Goal: Task Accomplishment & Management: Use online tool/utility

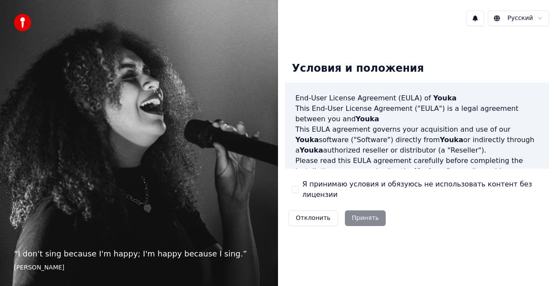
click at [326, 188] on label "Я принимаю условия и обязуюсь не использовать контент без лицензии" at bounding box center [422, 189] width 240 height 21
click at [299, 188] on button "Я принимаю условия и обязуюсь не использовать контент без лицензии" at bounding box center [295, 189] width 7 height 7
click at [364, 210] on button "Принять" at bounding box center [365, 218] width 41 height 16
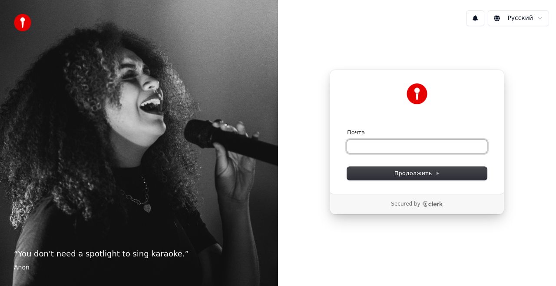
click at [357, 147] on input "Почта" at bounding box center [417, 146] width 140 height 13
click at [491, 184] on div "Продолжить с помощью Google или Почта Продолжить" at bounding box center [416, 131] width 175 height 124
click at [377, 146] on input "Почта" at bounding box center [417, 146] width 140 height 13
click at [412, 146] on input "Почта" at bounding box center [417, 146] width 140 height 13
paste input "**********"
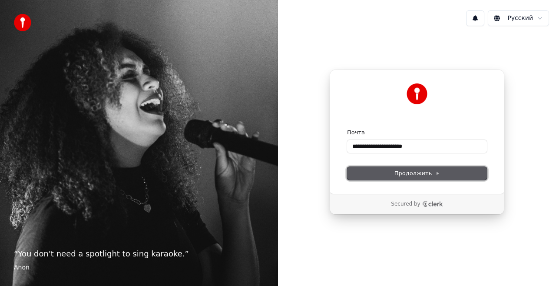
click at [407, 173] on span "Продолжить" at bounding box center [417, 173] width 46 height 8
type input "**********"
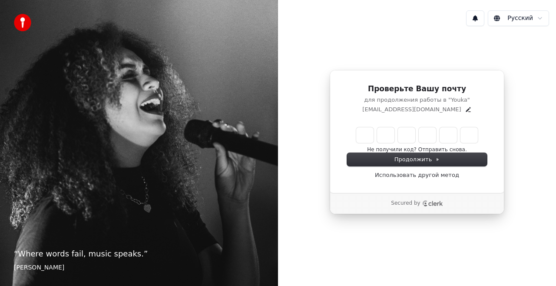
click at [360, 135] on input "Enter verification code" at bounding box center [417, 135] width 122 height 16
paste input "******"
type input "******"
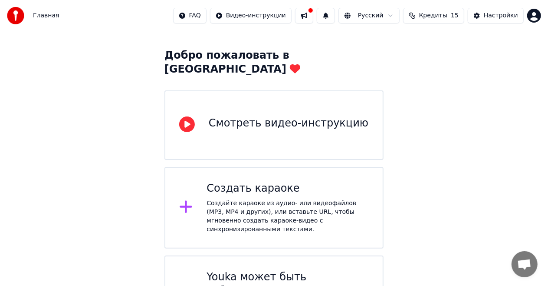
scroll to position [60, 0]
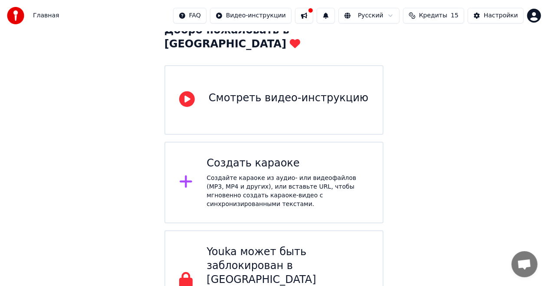
click at [273, 91] on div "Смотреть видео-инструкцию" at bounding box center [289, 98] width 160 height 14
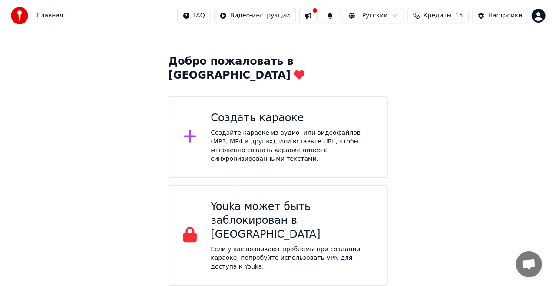
scroll to position [0, 0]
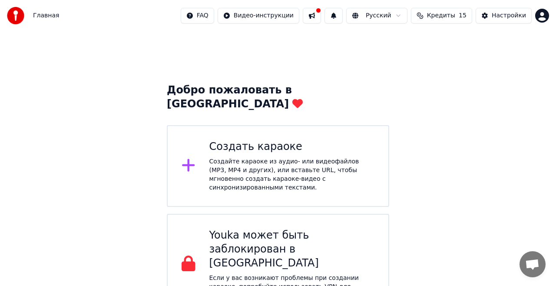
click at [286, 159] on div "Создайте караоке из аудио- или видеофайлов (MP3, MP4 и других), или вставьте UR…" at bounding box center [291, 174] width 165 height 35
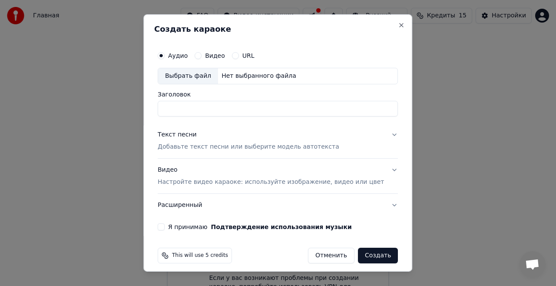
click at [213, 145] on p "Добавьте текст песни или выберите модель автотекста" at bounding box center [248, 146] width 181 height 9
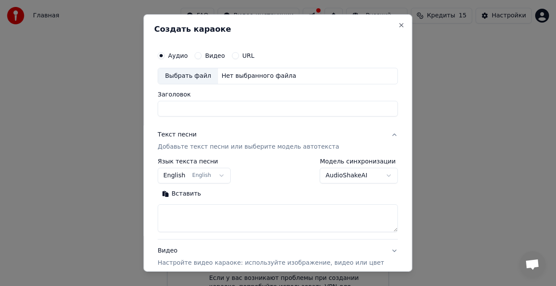
click at [224, 175] on button "English English" at bounding box center [194, 176] width 73 height 16
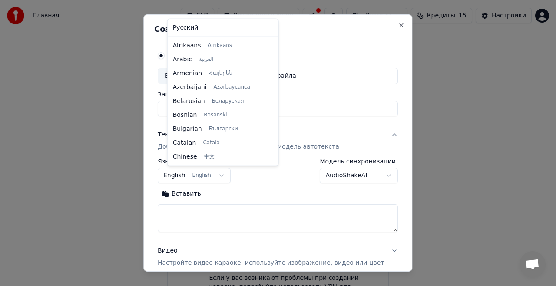
scroll to position [69, 0]
select select "**"
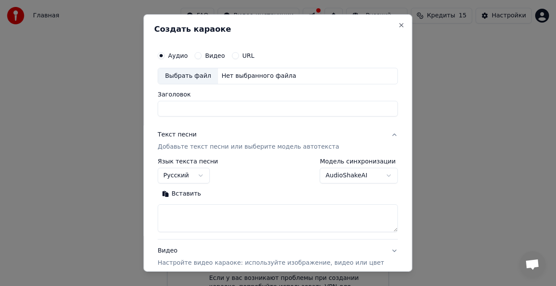
click at [217, 220] on textarea at bounding box center [278, 218] width 240 height 28
paste textarea "**********"
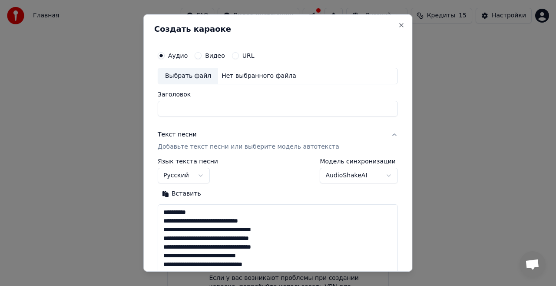
scroll to position [618, 0]
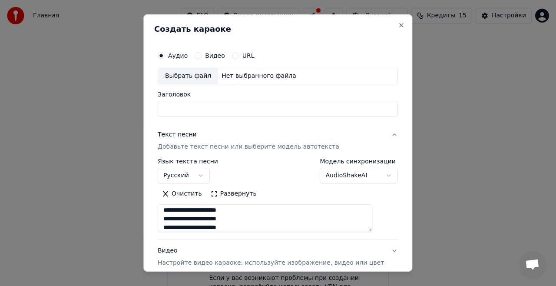
type textarea "**********"
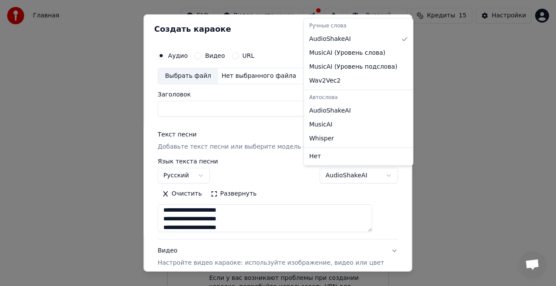
click at [375, 175] on body "**********" at bounding box center [278, 157] width 556 height 314
click at [373, 175] on div at bounding box center [278, 143] width 556 height 286
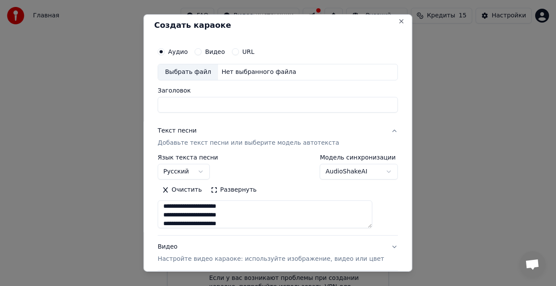
scroll to position [0, 0]
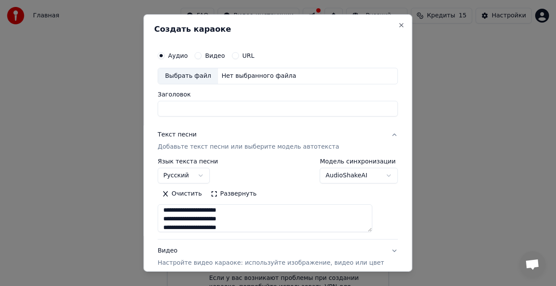
click at [201, 77] on div "Выбрать файл" at bounding box center [188, 76] width 60 height 16
click at [230, 111] on input "Заголовок" at bounding box center [278, 109] width 240 height 16
click at [217, 110] on input "Заголовок" at bounding box center [278, 109] width 240 height 16
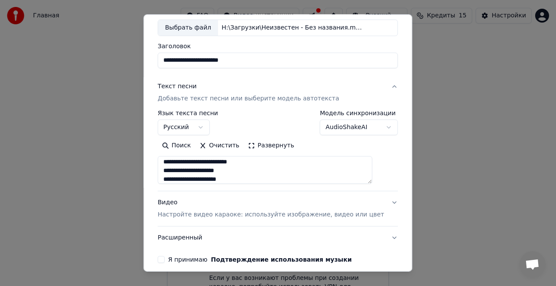
scroll to position [42, 0]
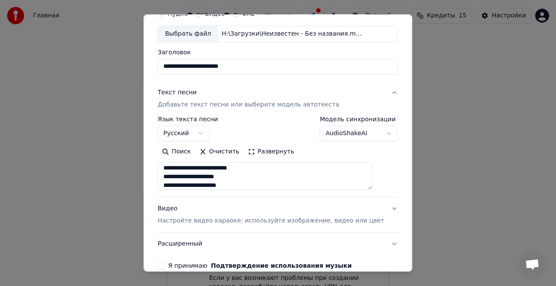
click at [256, 69] on input "**********" at bounding box center [278, 67] width 240 height 16
type input "*"
type input "**********"
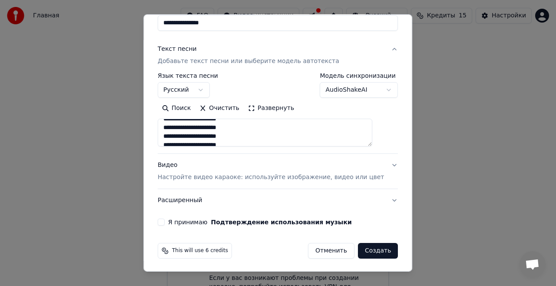
scroll to position [575, 0]
click at [291, 176] on p "Настройте видео караоке: используйте изображение, видео или цвет" at bounding box center [271, 177] width 226 height 9
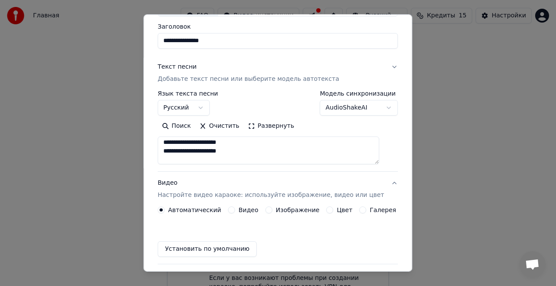
scroll to position [63, 0]
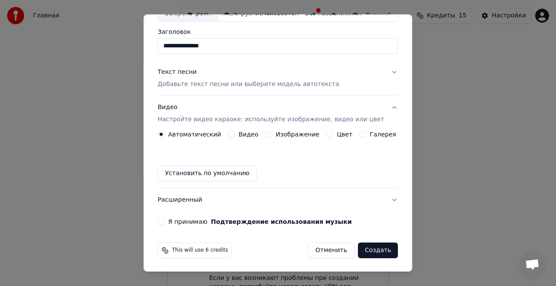
click at [280, 135] on label "Изображение" at bounding box center [298, 134] width 44 height 6
click at [272, 135] on button "Изображение" at bounding box center [268, 134] width 7 height 7
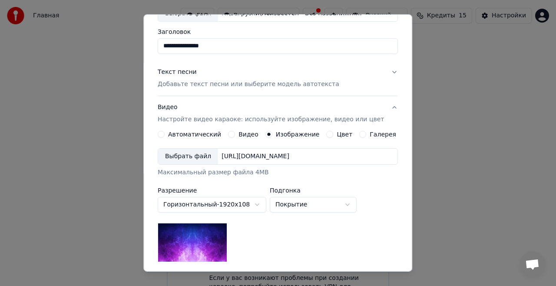
click at [194, 157] on div "Выбрать файл" at bounding box center [188, 156] width 60 height 16
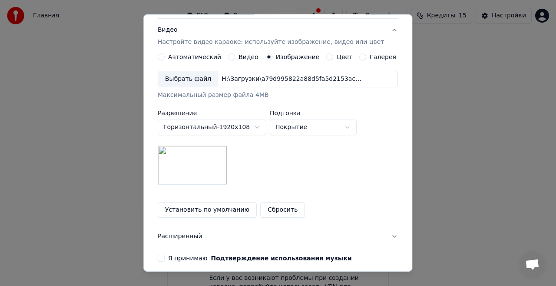
scroll to position [149, 0]
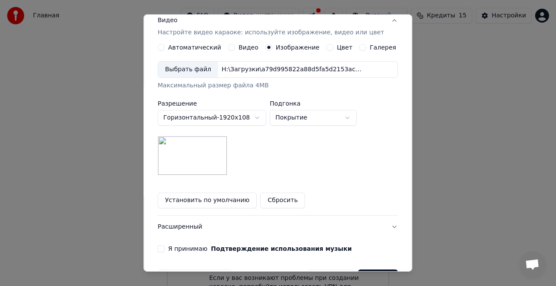
click at [353, 118] on button "Покрытие" at bounding box center [313, 118] width 87 height 16
click at [353, 118] on body "**********" at bounding box center [278, 157] width 556 height 314
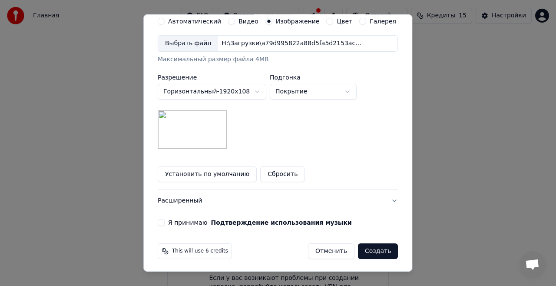
click at [165, 219] on button "Я принимаю Подтверждение использования музыки" at bounding box center [161, 222] width 7 height 7
click at [380, 199] on button "Расширенный" at bounding box center [278, 200] width 240 height 23
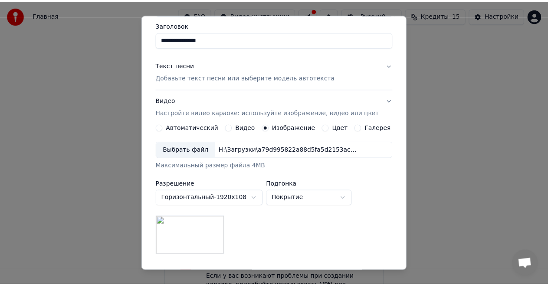
scroll to position [37, 0]
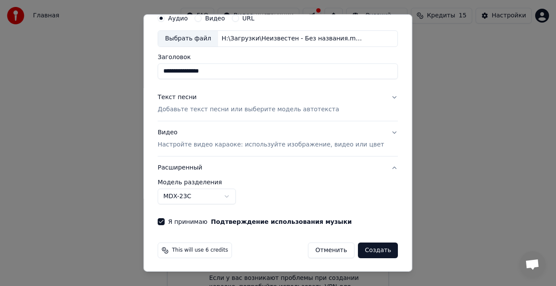
click at [244, 194] on body "**********" at bounding box center [278, 157] width 556 height 314
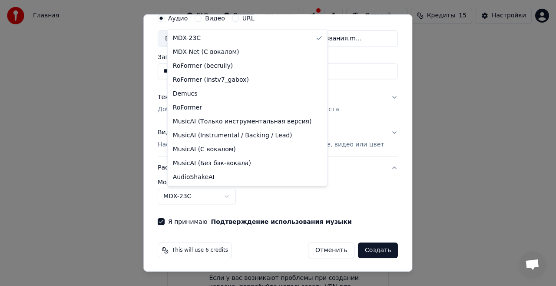
click at [240, 194] on body "**********" at bounding box center [278, 157] width 556 height 314
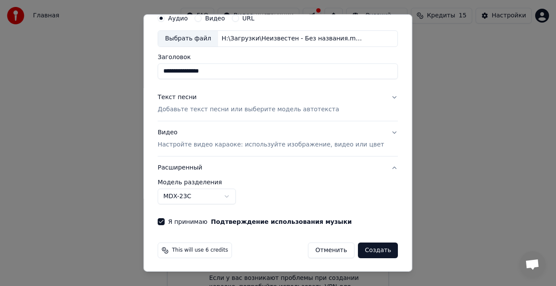
click at [364, 248] on button "Создать" at bounding box center [378, 250] width 40 height 16
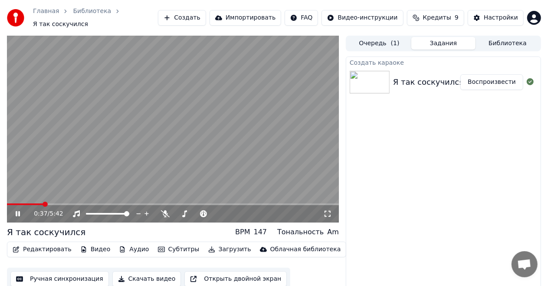
click at [20, 211] on icon at bounding box center [18, 213] width 4 height 5
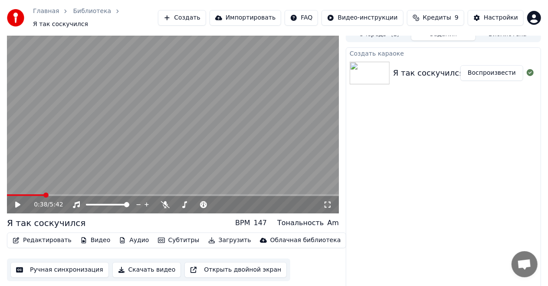
click at [69, 264] on button "Ручная синхронизация" at bounding box center [59, 270] width 99 height 16
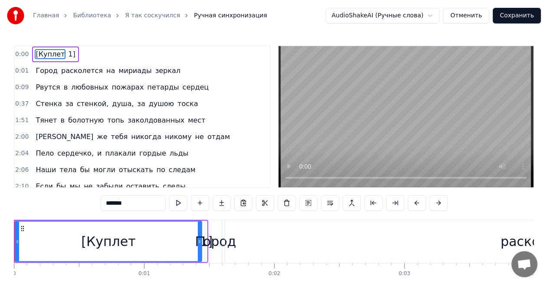
drag, startPoint x: 115, startPoint y: 241, endPoint x: 109, endPoint y: 236, distance: 8.3
click at [109, 236] on div "[Куплет" at bounding box center [108, 241] width 54 height 20
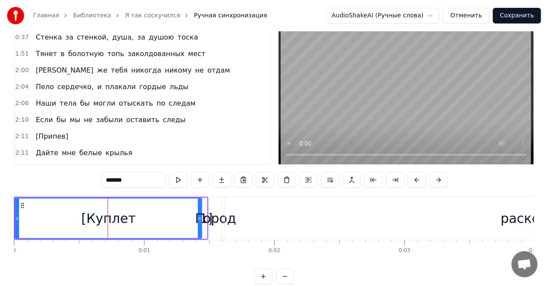
scroll to position [43, 0]
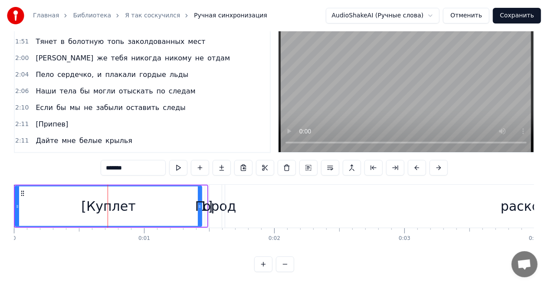
click at [287, 265] on button at bounding box center [285, 264] width 18 height 16
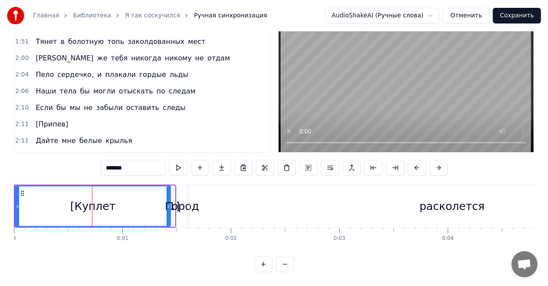
click at [287, 265] on button at bounding box center [285, 264] width 18 height 16
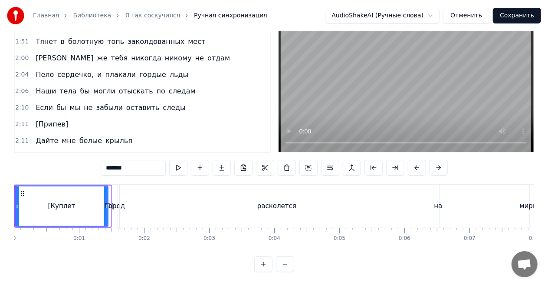
click at [287, 263] on button at bounding box center [285, 264] width 18 height 16
click at [287, 263] on div at bounding box center [274, 264] width 40 height 16
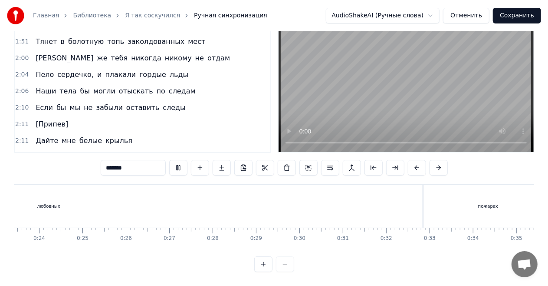
scroll to position [0, 968]
click at [290, 261] on div at bounding box center [274, 264] width 40 height 16
click at [286, 264] on div at bounding box center [274, 264] width 40 height 16
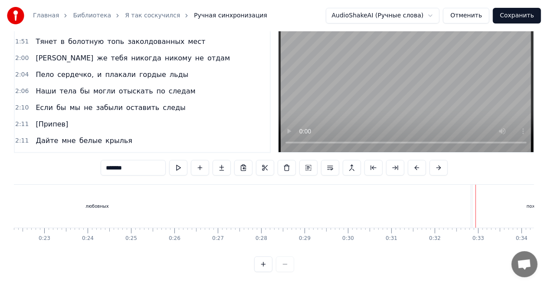
click at [286, 264] on div at bounding box center [274, 264] width 40 height 16
click at [284, 264] on div at bounding box center [274, 264] width 40 height 16
click at [284, 263] on div at bounding box center [274, 264] width 40 height 16
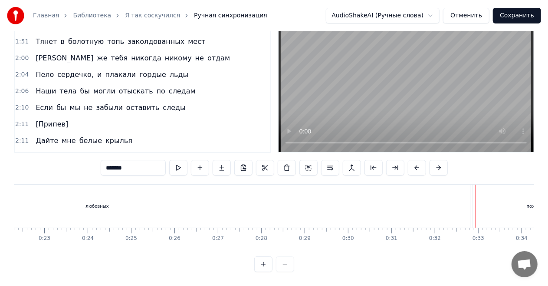
click at [284, 263] on div at bounding box center [274, 264] width 40 height 16
click at [285, 263] on div at bounding box center [274, 264] width 40 height 16
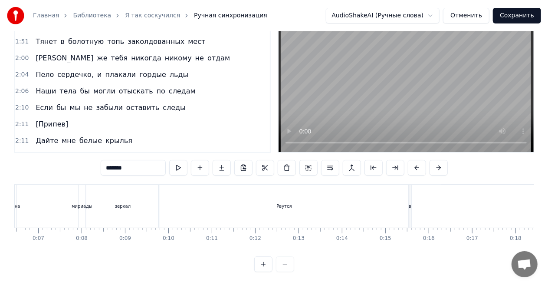
scroll to position [0, 0]
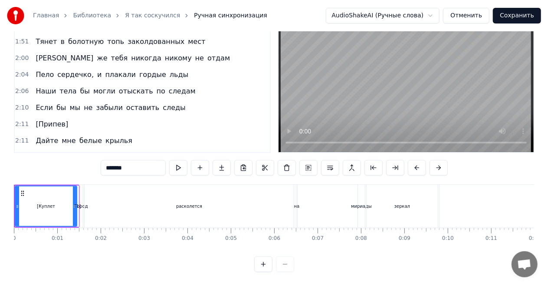
click at [31, 234] on div "0 0:01 0:02 0:03 0:04 0:05 0:06 0:07 0:08 0:09 0:10 0:11 0:12 0:13 0:14 0:15 0:…" at bounding box center [274, 238] width 520 height 22
drag, startPoint x: 35, startPoint y: 229, endPoint x: 226, endPoint y: 204, distance: 192.7
click at [226, 204] on div "[Куплет 1] Город расколется на мириады зеркал Рвутся в любовных пожарах петарды…" at bounding box center [274, 216] width 520 height 65
click at [366, 203] on div "мириады" at bounding box center [361, 206] width 21 height 7
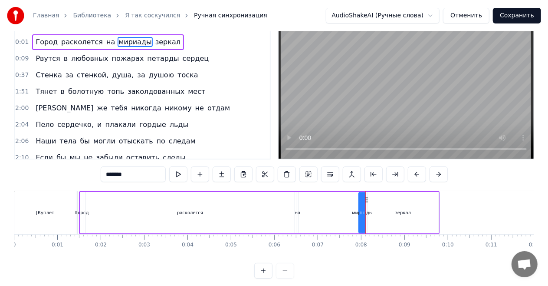
scroll to position [43, 0]
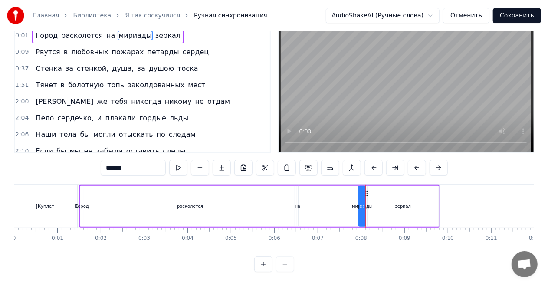
click at [32, 202] on div "[Куплет" at bounding box center [45, 205] width 62 height 43
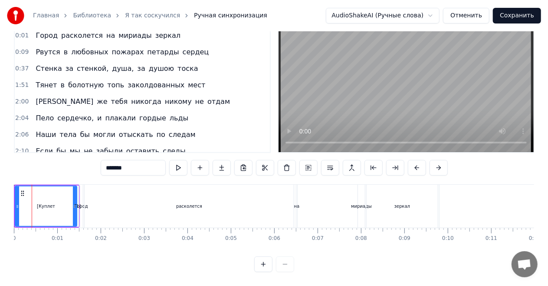
scroll to position [33, 0]
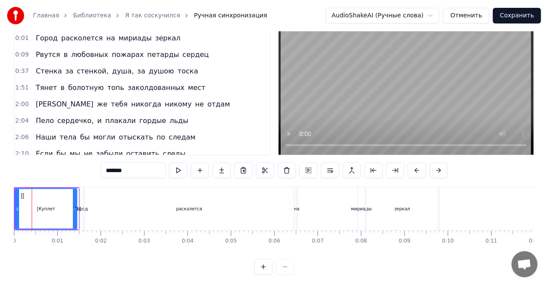
type input "**"
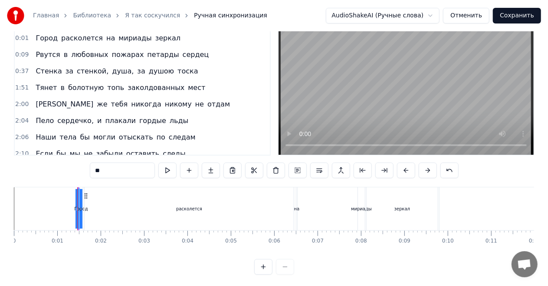
scroll to position [0, 0]
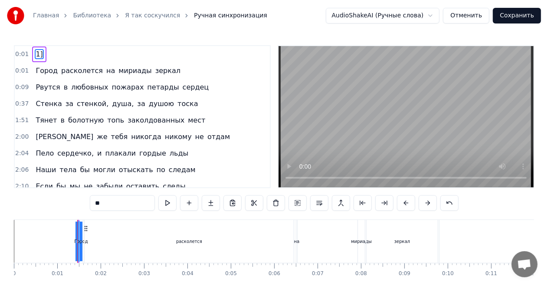
click at [63, 60] on div "0:01 1]" at bounding box center [142, 54] width 255 height 16
click at [63, 56] on div "0:01 1]" at bounding box center [142, 54] width 255 height 16
click at [46, 58] on div "0:01 1]" at bounding box center [142, 54] width 255 height 16
click at [39, 56] on span "1]" at bounding box center [39, 54] width 9 height 10
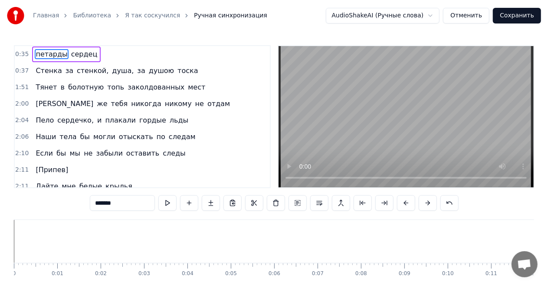
type input "********"
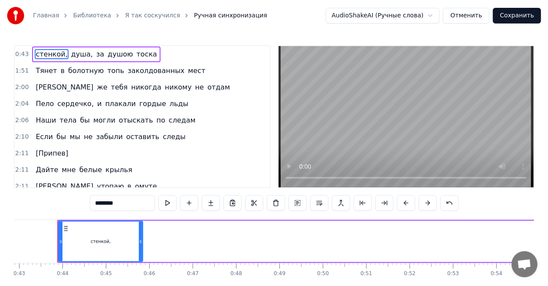
click at [466, 16] on button "Отменить" at bounding box center [466, 16] width 46 height 16
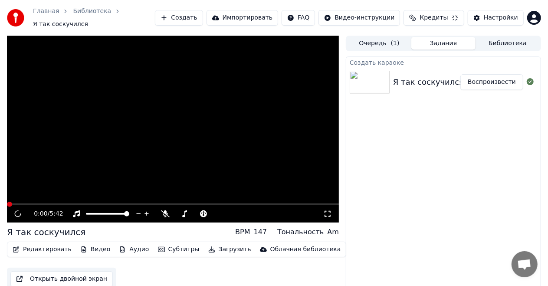
scroll to position [9, 0]
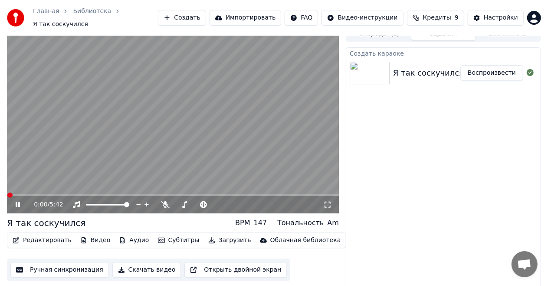
click at [63, 265] on button "Ручная синхронизация" at bounding box center [59, 270] width 99 height 16
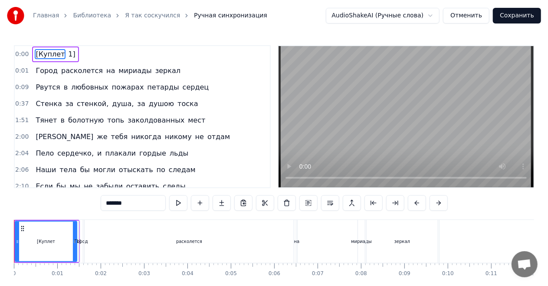
drag, startPoint x: 165, startPoint y: 245, endPoint x: 130, endPoint y: 240, distance: 35.0
click at [134, 242] on div "расколется" at bounding box center [189, 241] width 209 height 43
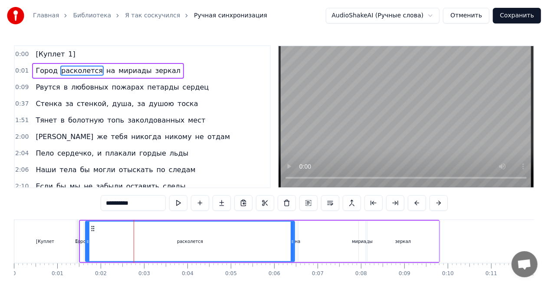
drag, startPoint x: 196, startPoint y: 73, endPoint x: 135, endPoint y: 84, distance: 61.7
click at [135, 84] on div "0:00 [Куплет 1] 0:01 Город расколется на мириады зеркал 0:09 Рвутся в любовных …" at bounding box center [142, 116] width 257 height 143
click at [49, 86] on span "Рвутся" at bounding box center [48, 87] width 26 height 10
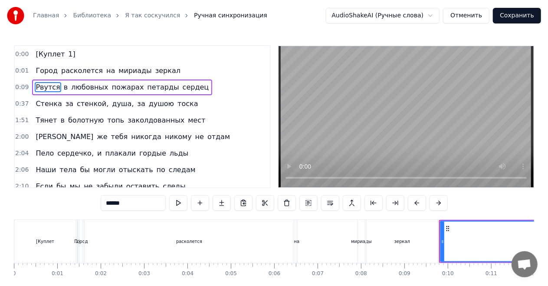
click at [64, 71] on span "расколется" at bounding box center [81, 71] width 43 height 10
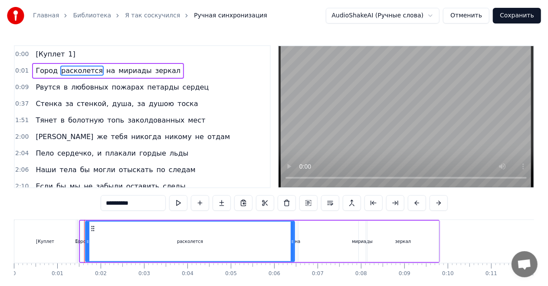
click at [111, 84] on span "пожарах" at bounding box center [128, 87] width 34 height 10
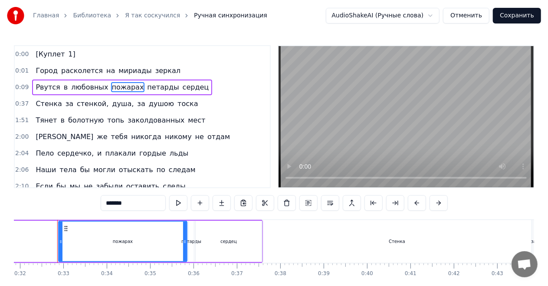
click at [438, 15] on html "Главная Библиотека Я так соскучился Ручная синхронизация AudioShakeAI (Ручные с…" at bounding box center [274, 160] width 548 height 321
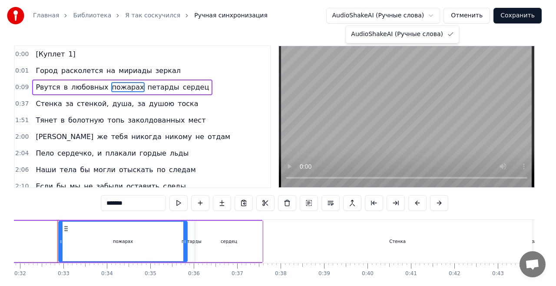
click at [442, 15] on html "Главная Библиотека Я так соскучился Ручная синхронизация AudioShakeAI (Ручные с…" at bounding box center [278, 160] width 556 height 321
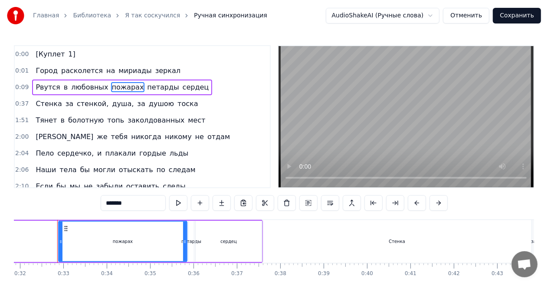
click at [62, 71] on span "расколется" at bounding box center [81, 71] width 43 height 10
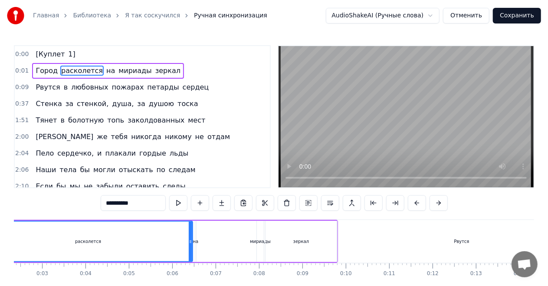
scroll to position [0, 27]
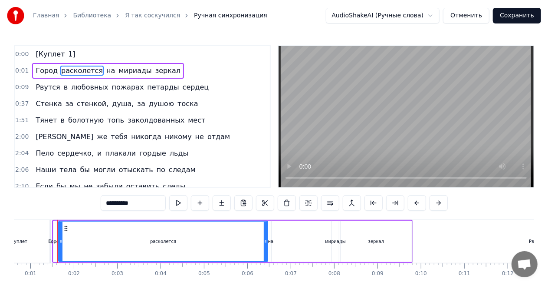
click at [35, 68] on span "Город" at bounding box center [47, 71] width 24 height 10
type input "*****"
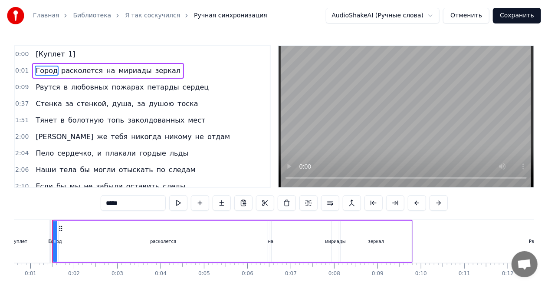
scroll to position [0, 22]
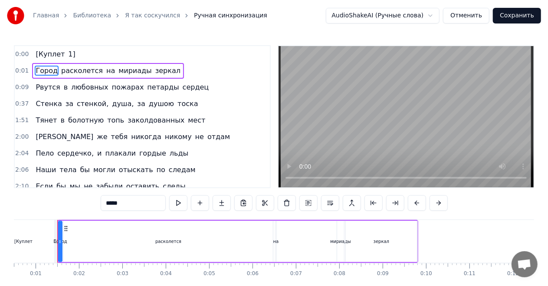
click at [161, 63] on div "Город расколется на мириады зеркал" at bounding box center [108, 71] width 152 height 16
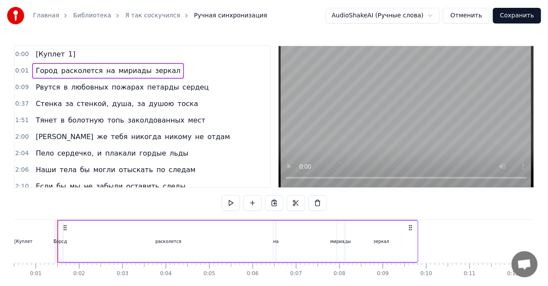
click at [165, 75] on div "0:01 Город расколется на мириады зеркал" at bounding box center [142, 71] width 255 height 16
click at [67, 53] on span "1]" at bounding box center [71, 54] width 9 height 10
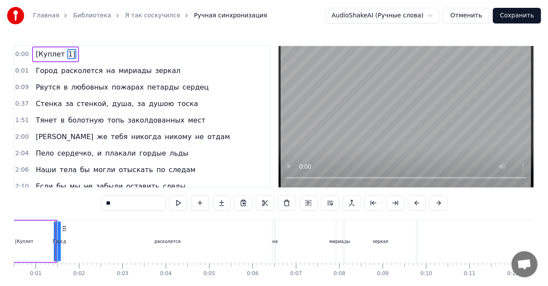
scroll to position [0, 20]
click at [49, 66] on span "Город" at bounding box center [47, 71] width 24 height 10
type input "*****"
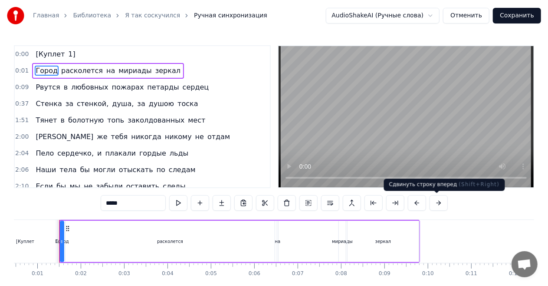
click at [437, 204] on button at bounding box center [439, 203] width 18 height 16
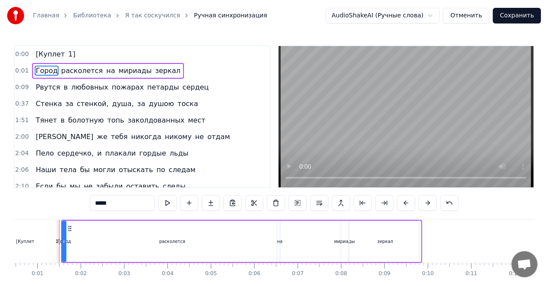
click at [437, 204] on div "*****" at bounding box center [274, 203] width 369 height 16
click at [431, 203] on button at bounding box center [428, 203] width 18 height 16
click at [426, 203] on button at bounding box center [428, 203] width 18 height 16
click at [427, 203] on button at bounding box center [428, 203] width 18 height 16
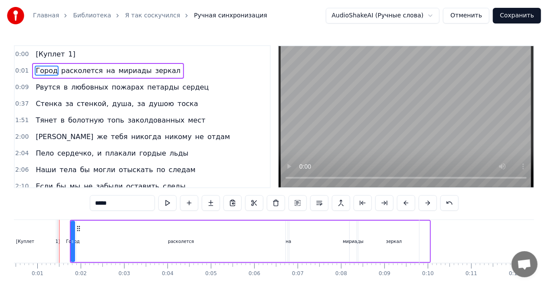
click at [427, 203] on button at bounding box center [428, 203] width 18 height 16
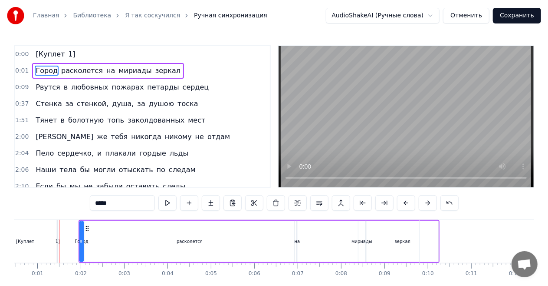
click at [427, 203] on button at bounding box center [428, 203] width 18 height 16
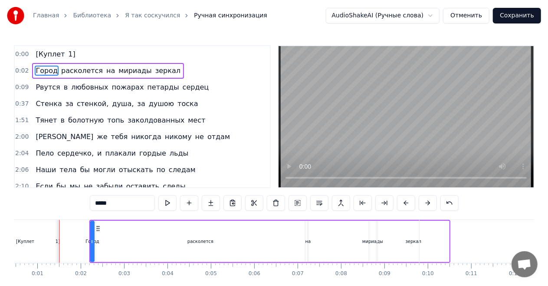
click at [427, 203] on button at bounding box center [428, 203] width 18 height 16
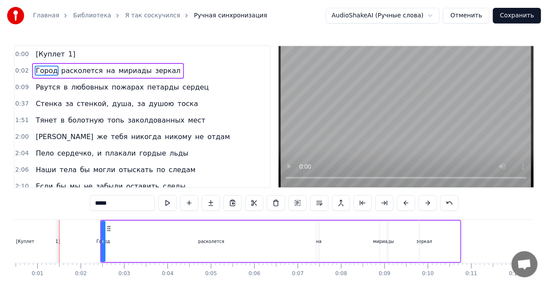
click at [427, 203] on button at bounding box center [428, 203] width 18 height 16
click at [426, 204] on button at bounding box center [428, 203] width 18 height 16
click at [424, 203] on button at bounding box center [428, 203] width 18 height 16
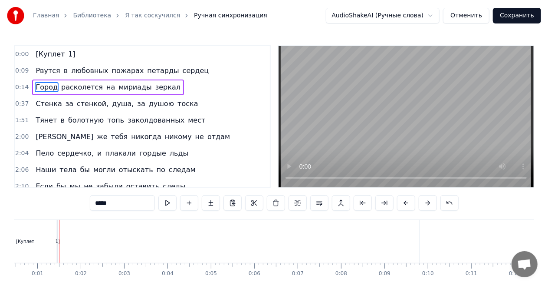
click at [470, 14] on button "Отменить" at bounding box center [466, 16] width 46 height 16
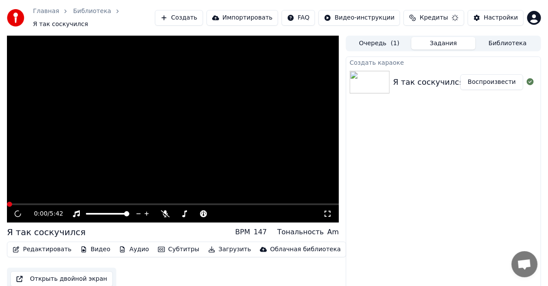
scroll to position [9, 0]
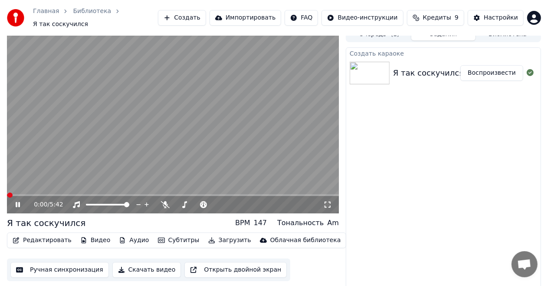
click at [74, 262] on button "Ручная синхронизация" at bounding box center [59, 270] width 99 height 16
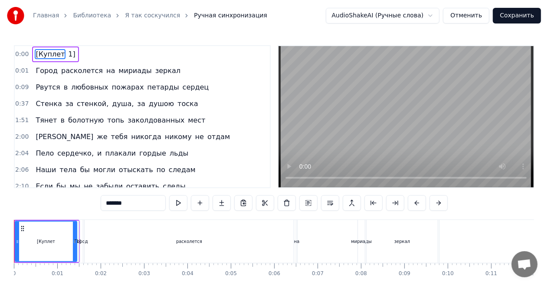
click at [400, 168] on div "0:00 [Куплет 1] 0:01 Город расколется на мириады зеркал 0:09 Рвутся в любовных …" at bounding box center [274, 116] width 520 height 143
drag, startPoint x: 179, startPoint y: 53, endPoint x: 145, endPoint y: 73, distance: 38.9
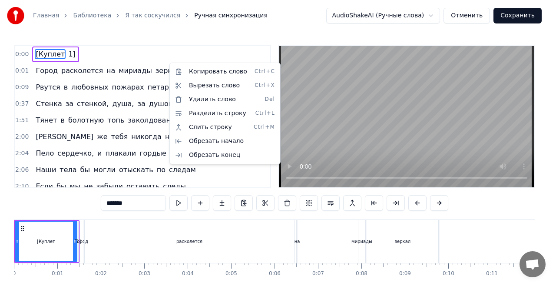
click at [283, 29] on div "Главная Библиотека Я так соскучился Ручная синхронизация AudioShakeAI (Ручные с…" at bounding box center [274, 15] width 548 height 31
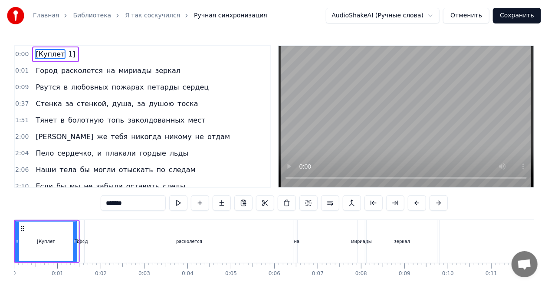
click at [465, 16] on button "Отменить" at bounding box center [466, 16] width 46 height 16
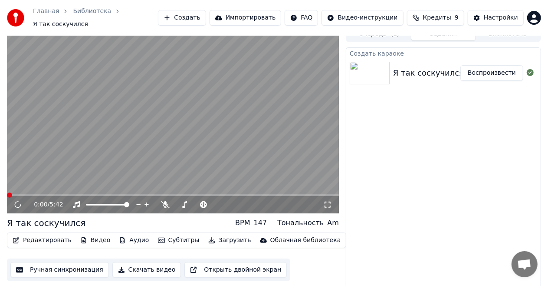
click at [66, 264] on button "Ручная синхронизация" at bounding box center [59, 270] width 99 height 16
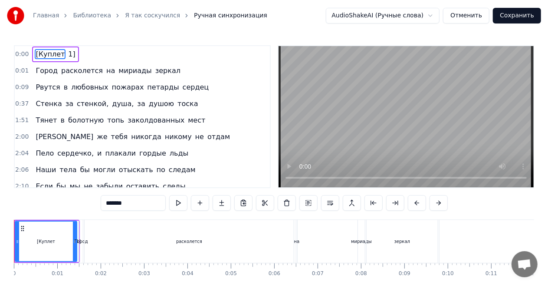
click at [473, 16] on button "Отменить" at bounding box center [466, 16] width 46 height 16
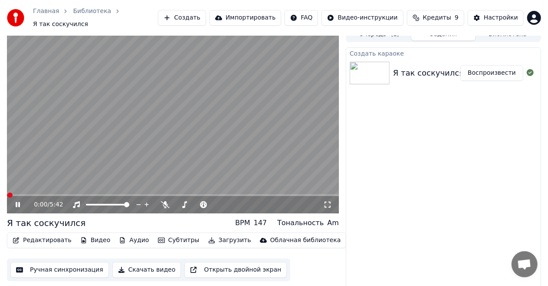
click at [19, 202] on icon at bounding box center [18, 204] width 4 height 5
click at [63, 266] on button "Ручная синхронизация" at bounding box center [59, 270] width 99 height 16
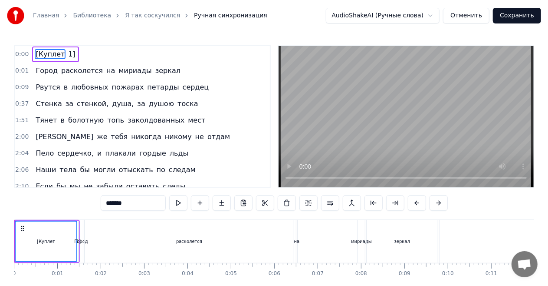
click at [107, 240] on div "расколется" at bounding box center [189, 241] width 209 height 43
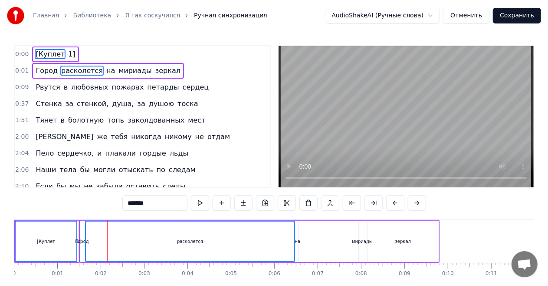
click at [345, 243] on div "Город расколется на мириады зеркал" at bounding box center [259, 241] width 361 height 43
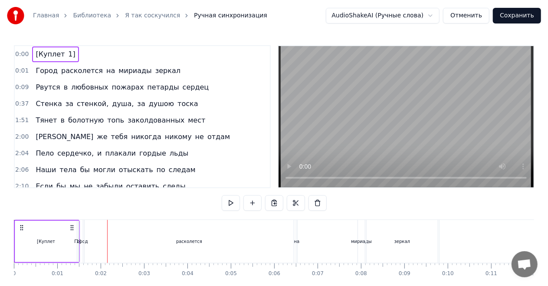
click at [194, 241] on div "расколется" at bounding box center [189, 241] width 26 height 7
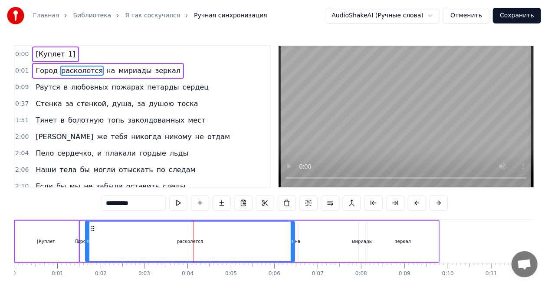
click at [433, 201] on button at bounding box center [439, 203] width 18 height 16
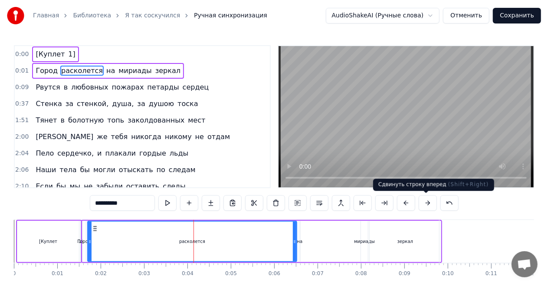
click at [425, 201] on button at bounding box center [428, 203] width 18 height 16
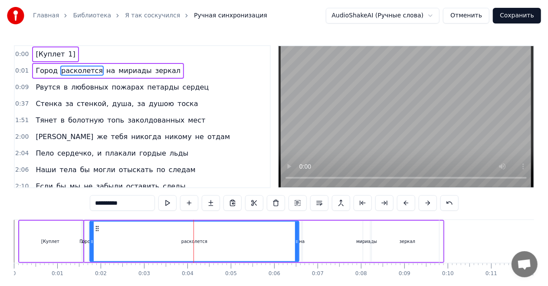
click at [425, 201] on button at bounding box center [428, 203] width 18 height 16
click at [427, 204] on button at bounding box center [428, 203] width 18 height 16
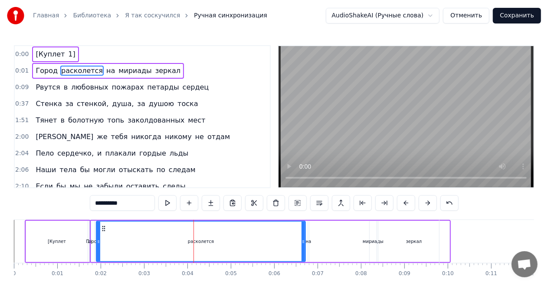
click at [427, 204] on button at bounding box center [428, 203] width 18 height 16
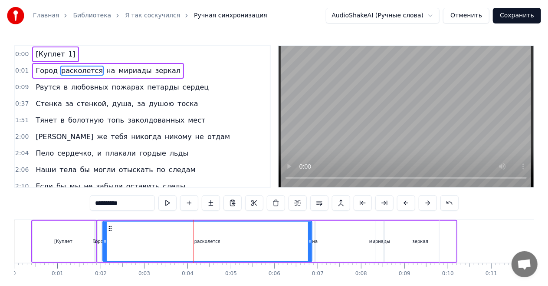
click at [427, 204] on button at bounding box center [428, 203] width 18 height 16
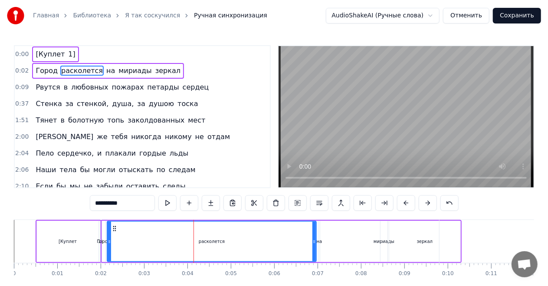
click at [427, 204] on button at bounding box center [428, 203] width 18 height 16
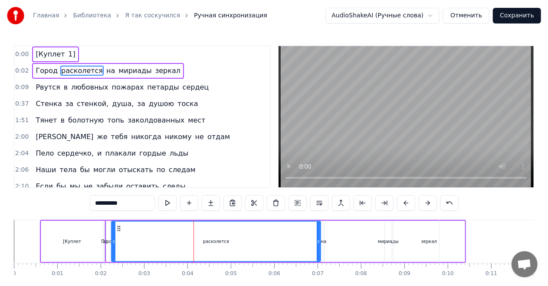
click at [427, 204] on button at bounding box center [428, 203] width 18 height 16
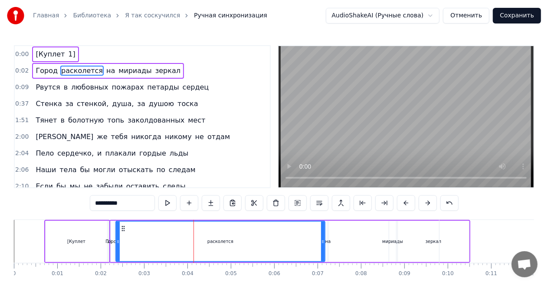
click at [427, 204] on button at bounding box center [428, 203] width 18 height 16
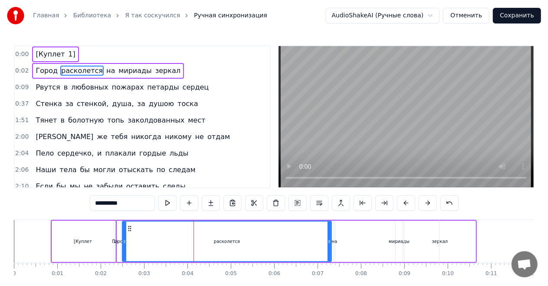
click at [427, 204] on button at bounding box center [428, 203] width 18 height 16
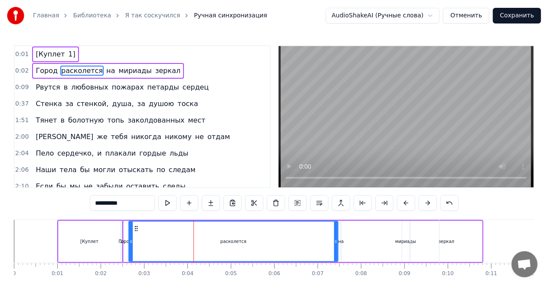
click at [427, 204] on button at bounding box center [428, 203] width 18 height 16
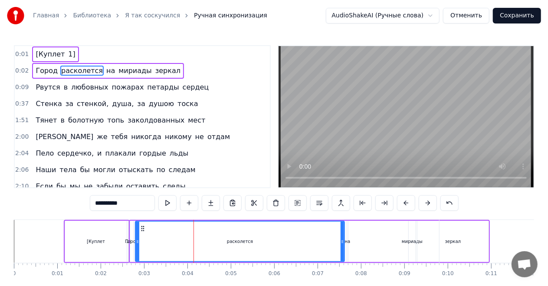
click at [427, 204] on button at bounding box center [428, 203] width 18 height 16
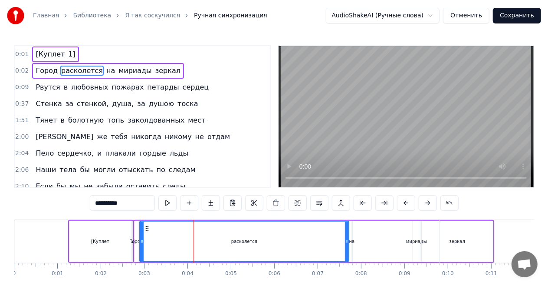
click at [427, 204] on button at bounding box center [428, 203] width 18 height 16
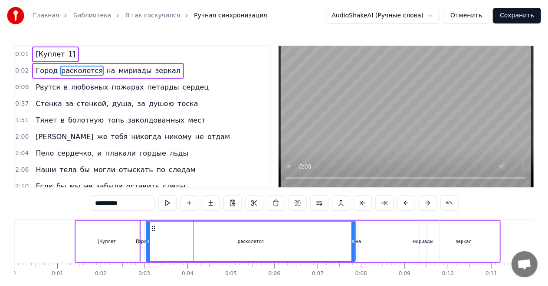
click at [427, 204] on button at bounding box center [428, 203] width 18 height 16
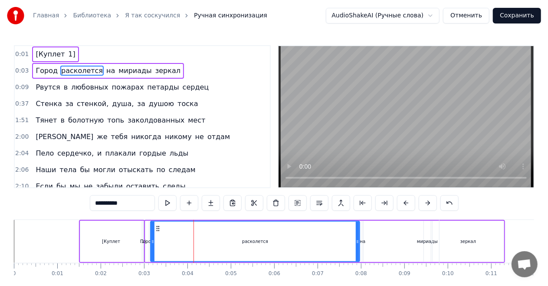
click at [427, 204] on button at bounding box center [428, 203] width 18 height 16
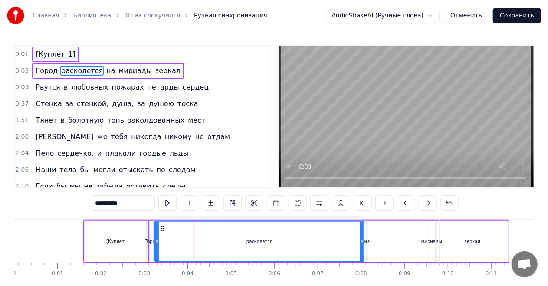
click at [427, 204] on button at bounding box center [428, 203] width 18 height 16
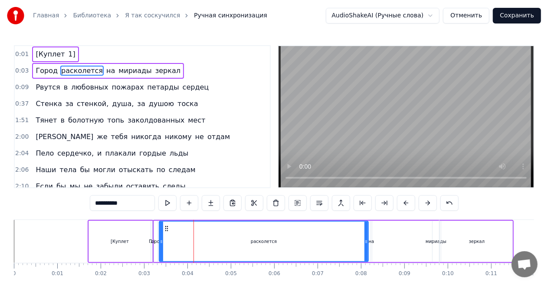
click at [427, 204] on button at bounding box center [428, 203] width 18 height 16
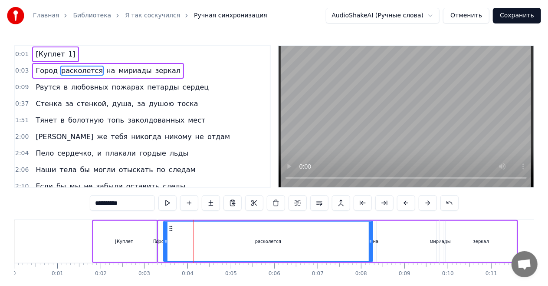
click at [427, 204] on button at bounding box center [428, 203] width 18 height 16
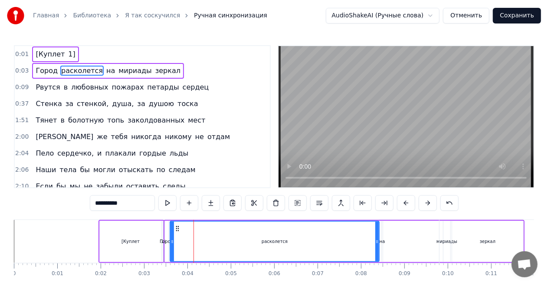
click at [427, 204] on button at bounding box center [428, 203] width 18 height 16
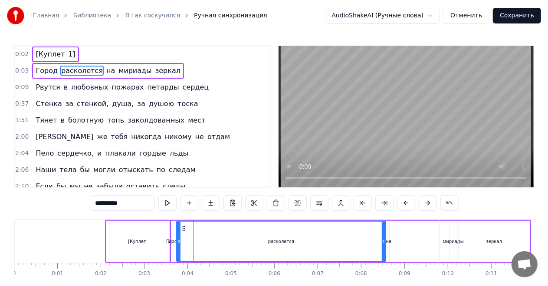
click at [427, 204] on button at bounding box center [428, 203] width 18 height 16
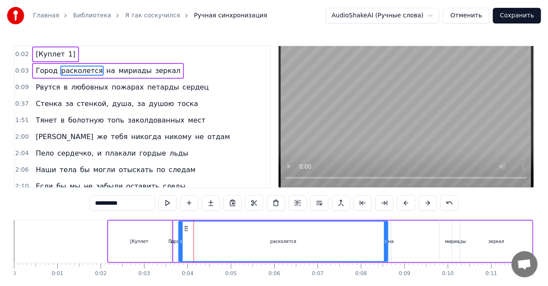
click at [427, 204] on button at bounding box center [428, 203] width 18 height 16
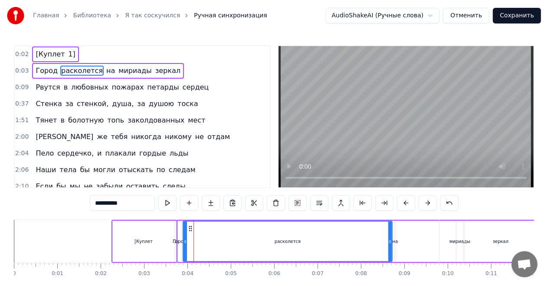
click at [427, 204] on button at bounding box center [428, 203] width 18 height 16
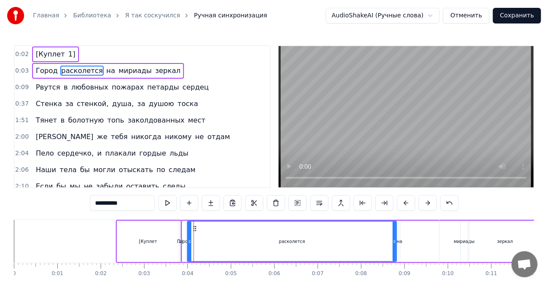
click at [427, 204] on button at bounding box center [428, 203] width 18 height 16
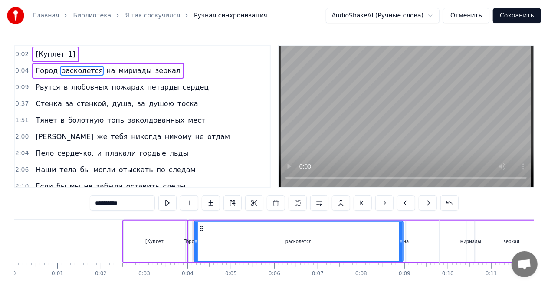
click at [427, 204] on button at bounding box center [428, 203] width 18 height 16
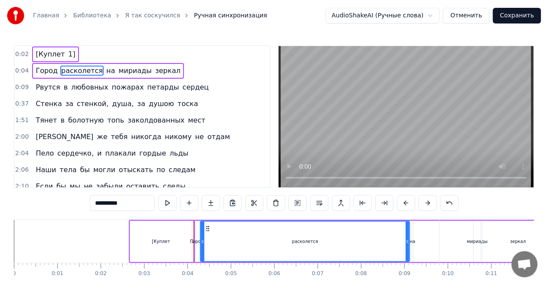
click at [427, 204] on button at bounding box center [428, 203] width 18 height 16
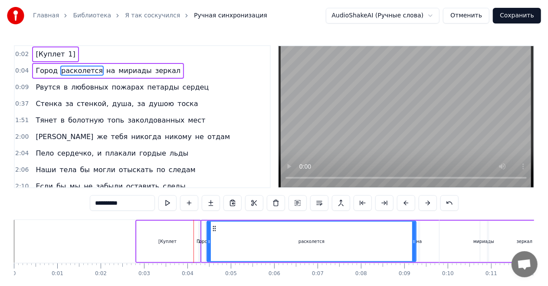
click at [427, 204] on button at bounding box center [428, 203] width 18 height 16
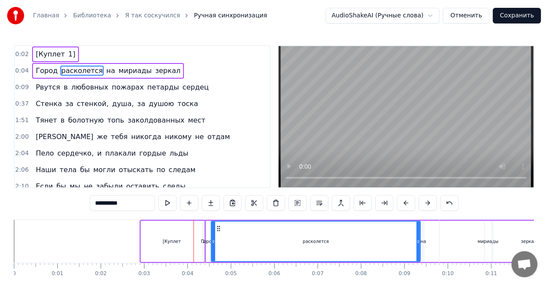
click at [427, 204] on button at bounding box center [428, 203] width 18 height 16
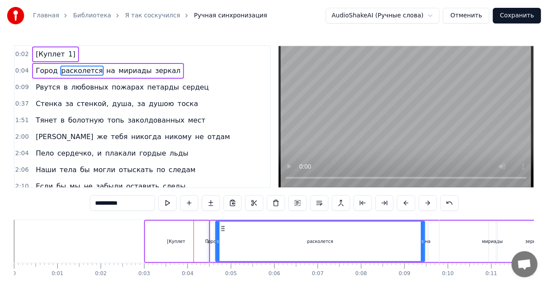
click at [427, 204] on button at bounding box center [428, 203] width 18 height 16
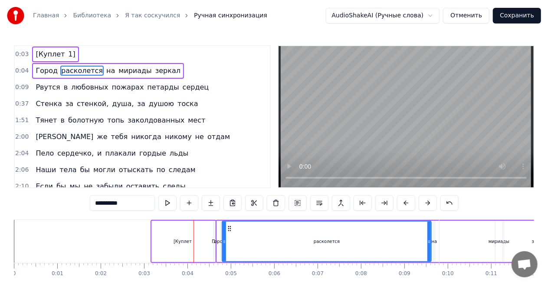
click at [427, 204] on button at bounding box center [428, 203] width 18 height 16
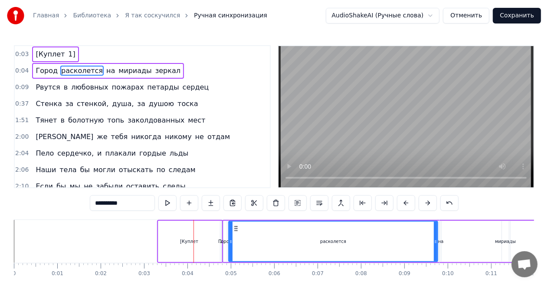
click at [427, 204] on button at bounding box center [428, 203] width 18 height 16
click at [472, 15] on button "Отменить" at bounding box center [466, 16] width 46 height 16
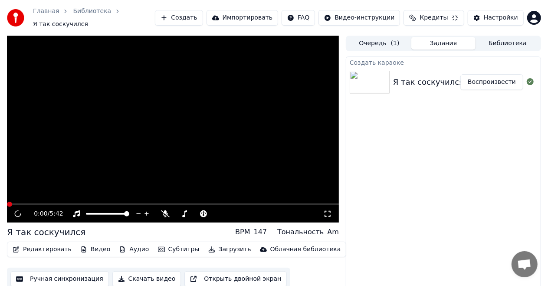
scroll to position [9, 0]
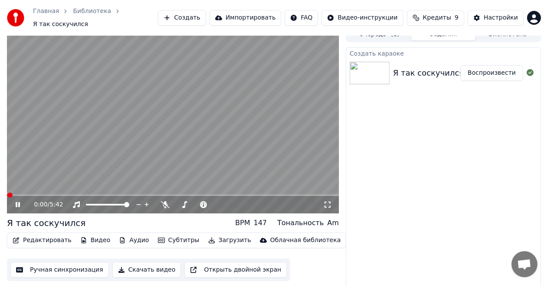
click at [16, 202] on icon at bounding box center [18, 204] width 4 height 5
click at [59, 266] on button "Ручная синхронизация" at bounding box center [59, 270] width 99 height 16
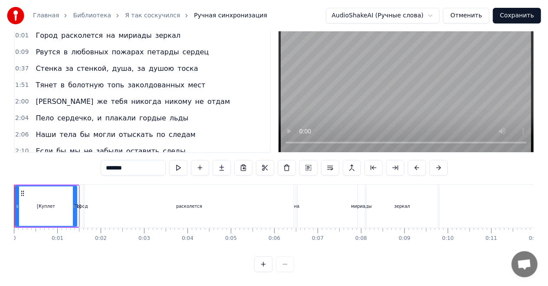
scroll to position [43, 0]
click at [279, 262] on div at bounding box center [274, 264] width 40 height 16
click at [280, 263] on div at bounding box center [274, 264] width 40 height 16
click at [263, 263] on button at bounding box center [263, 264] width 18 height 16
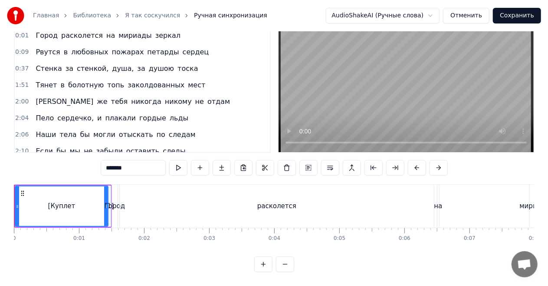
click at [280, 263] on button at bounding box center [285, 264] width 18 height 16
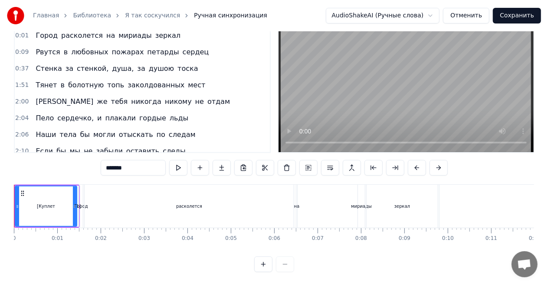
click at [281, 263] on div at bounding box center [274, 264] width 40 height 16
drag, startPoint x: 175, startPoint y: 195, endPoint x: 423, endPoint y: 196, distance: 248.7
click at [425, 195] on div "Город расколется на мириады зеркал" at bounding box center [259, 205] width 361 height 43
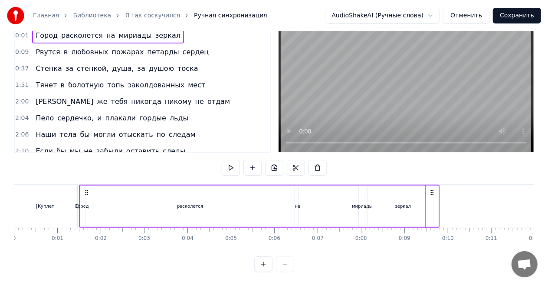
drag, startPoint x: 164, startPoint y: 199, endPoint x: 300, endPoint y: 193, distance: 136.4
click at [300, 193] on div "Город расколется на мириады зеркал" at bounding box center [259, 205] width 361 height 43
click at [432, 189] on icon at bounding box center [432, 192] width 7 height 7
drag, startPoint x: 218, startPoint y: 197, endPoint x: 353, endPoint y: 199, distance: 135.0
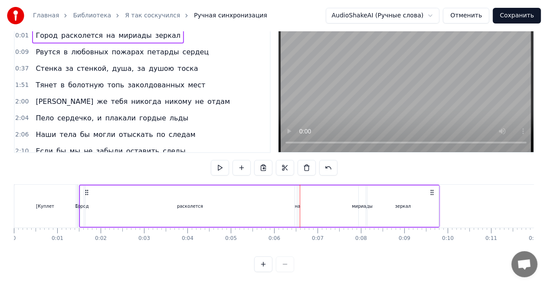
click at [353, 199] on div "Город расколется на мириады зеркал" at bounding box center [259, 205] width 361 height 43
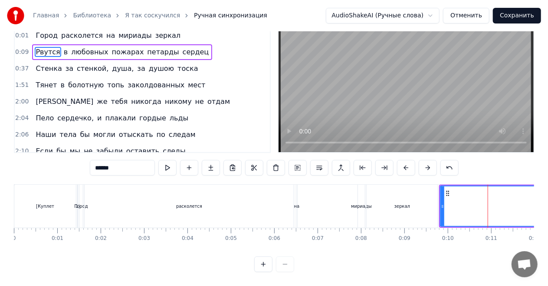
click at [79, 202] on div "Город" at bounding box center [81, 205] width 4 height 43
type input "*****"
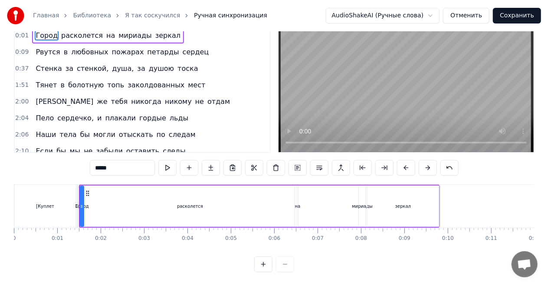
scroll to position [0, 0]
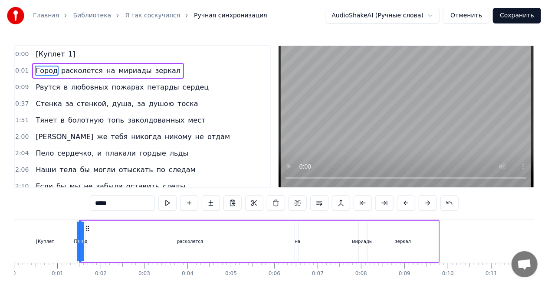
drag, startPoint x: 99, startPoint y: 238, endPoint x: 30, endPoint y: 228, distance: 69.7
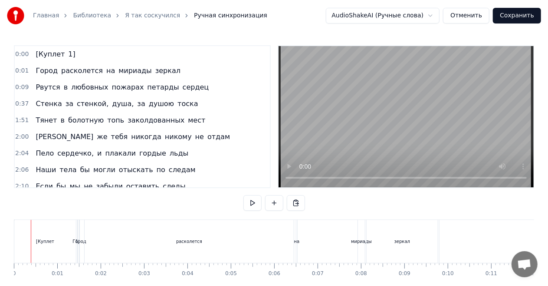
drag, startPoint x: 125, startPoint y: 229, endPoint x: 253, endPoint y: 229, distance: 127.2
click at [253, 230] on div "расколется" at bounding box center [189, 241] width 209 height 43
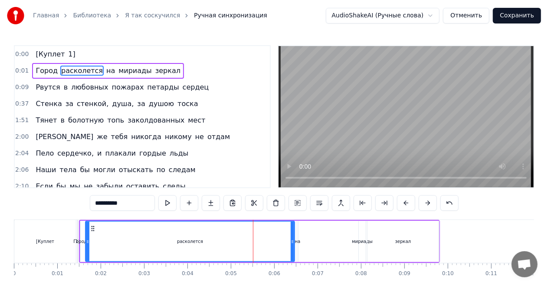
drag, startPoint x: 198, startPoint y: 238, endPoint x: 411, endPoint y: 233, distance: 212.8
click at [404, 234] on div "Город расколется на мириады зеркал" at bounding box center [259, 241] width 361 height 43
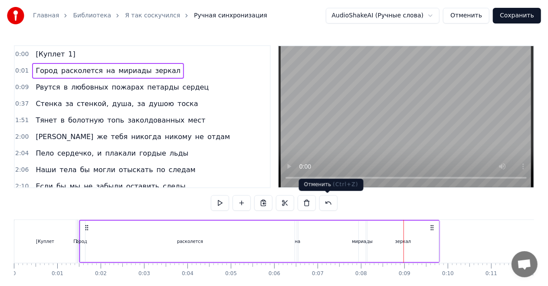
click at [332, 203] on button at bounding box center [328, 203] width 18 height 16
click at [471, 19] on button "Отменить" at bounding box center [466, 16] width 46 height 16
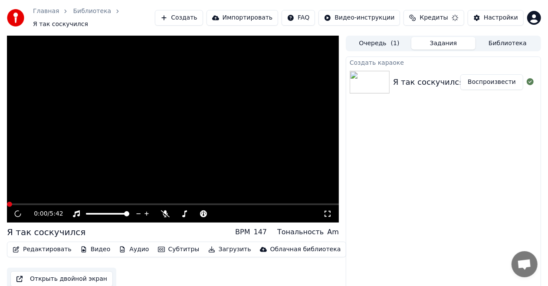
scroll to position [9, 0]
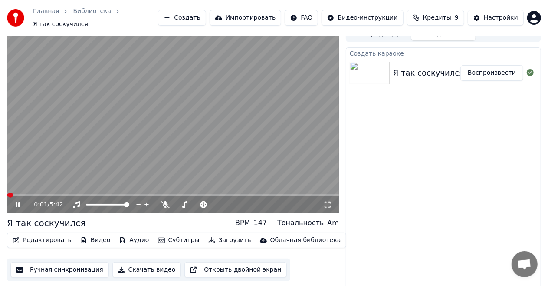
click at [17, 201] on icon at bounding box center [24, 204] width 20 height 7
click at [250, 267] on button "Открыть двойной экран" at bounding box center [235, 270] width 102 height 16
click at [17, 201] on icon at bounding box center [24, 204] width 20 height 7
click at [36, 236] on button "Редактировать" at bounding box center [42, 240] width 66 height 12
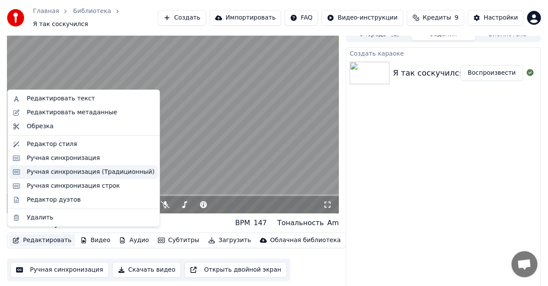
click at [71, 173] on div "Ручная синхронизация (Традиционный)" at bounding box center [91, 172] width 128 height 9
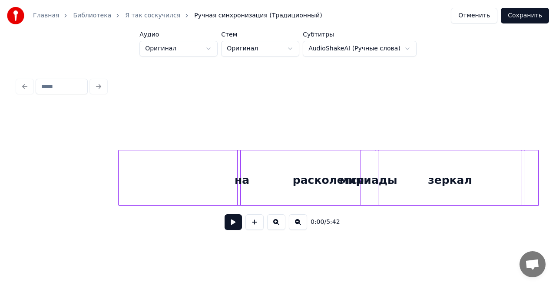
scroll to position [0, 359]
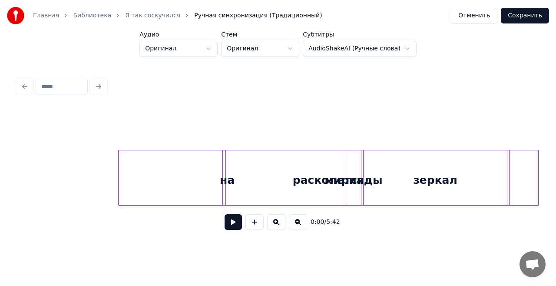
click at [555, 160] on div "Главная Библиотека Я так соскучился Ручная синхронизация (Традиционный) Отменит…" at bounding box center [278, 121] width 556 height 242
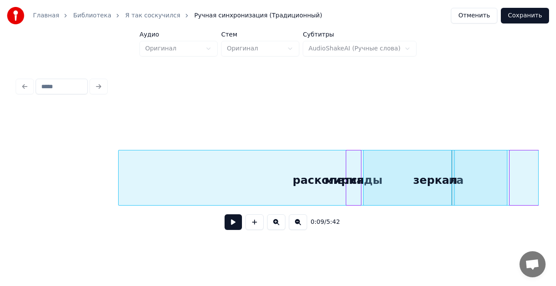
click at [474, 20] on button "Отменить" at bounding box center [474, 16] width 46 height 16
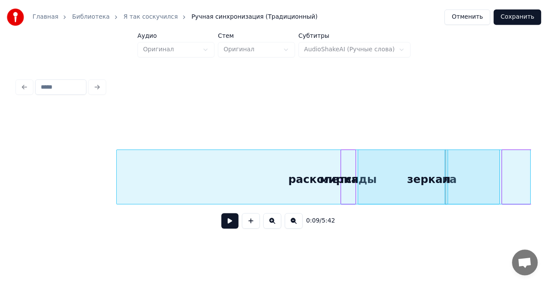
scroll to position [9, 0]
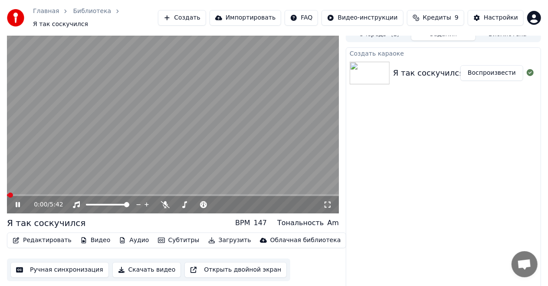
click at [18, 201] on icon at bounding box center [24, 204] width 20 height 7
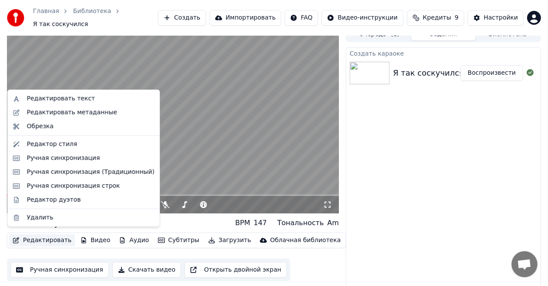
click at [38, 237] on button "Редактировать" at bounding box center [42, 240] width 66 height 12
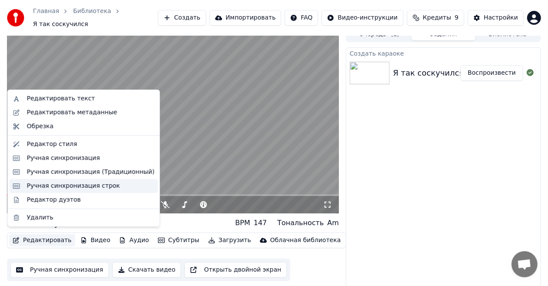
click at [58, 187] on div "Ручная синхронизация строк" at bounding box center [73, 185] width 93 height 9
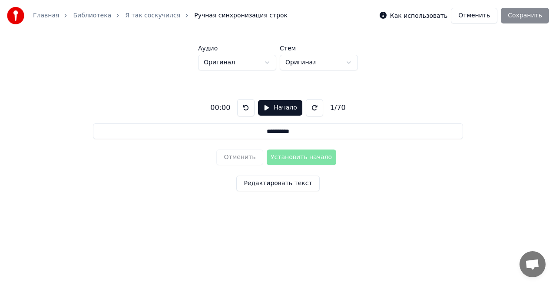
click at [285, 183] on button "Редактировать текст" at bounding box center [277, 183] width 83 height 16
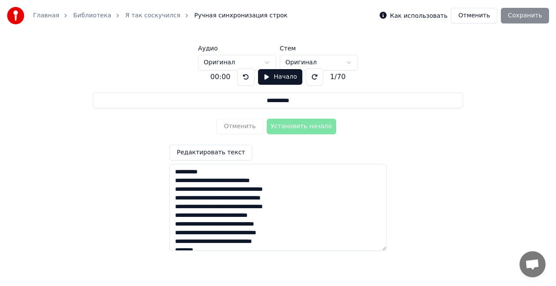
click at [220, 172] on textarea at bounding box center [277, 207] width 217 height 87
type input "*********"
type textarea "**********"
type input "*******"
type textarea "**********"
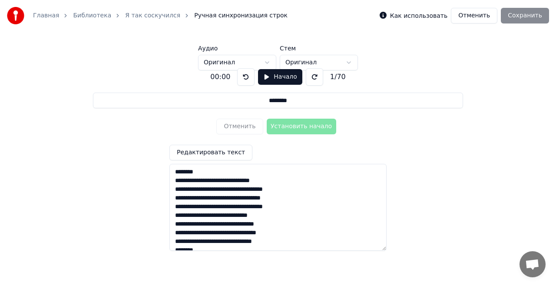
type input "*******"
type textarea "**********"
type input "******"
type textarea "**********"
type input "*****"
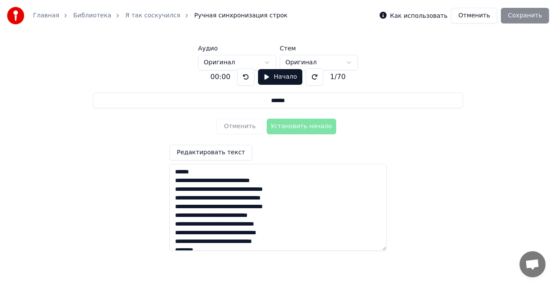
type textarea "**********"
type input "****"
type textarea "**********"
type input "***"
type textarea "**********"
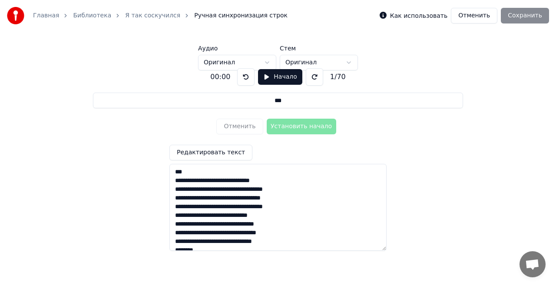
type input "**"
type textarea "**********"
type input "*"
type textarea "**********"
type input "**********"
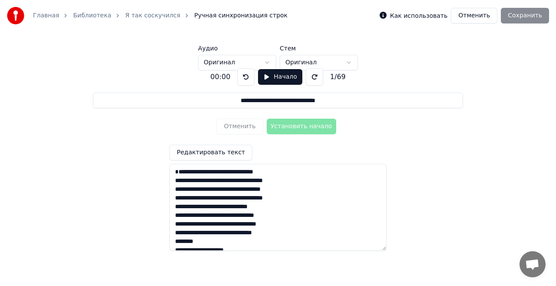
type textarea "**********"
click at [382, 138] on div "**********" at bounding box center [278, 155] width 528 height 171
click at [176, 182] on textarea at bounding box center [277, 207] width 217 height 87
click at [285, 73] on button "Начало" at bounding box center [280, 77] width 44 height 16
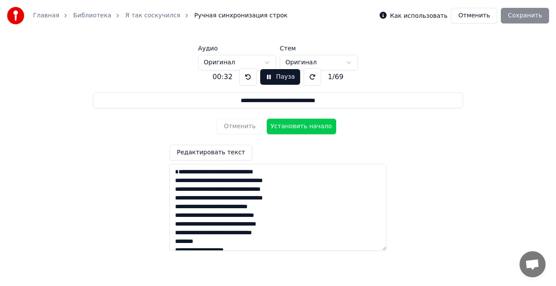
click at [267, 77] on button "Пауза" at bounding box center [280, 77] width 40 height 16
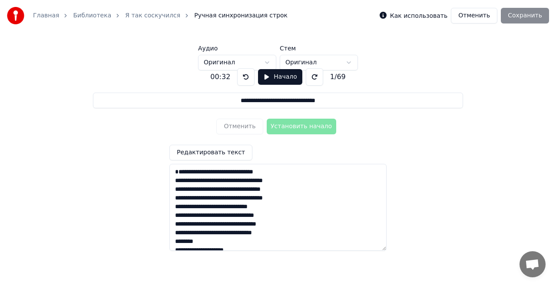
drag, startPoint x: 267, startPoint y: 78, endPoint x: 288, endPoint y: 102, distance: 32.0
click at [269, 79] on button "Начало" at bounding box center [280, 77] width 44 height 16
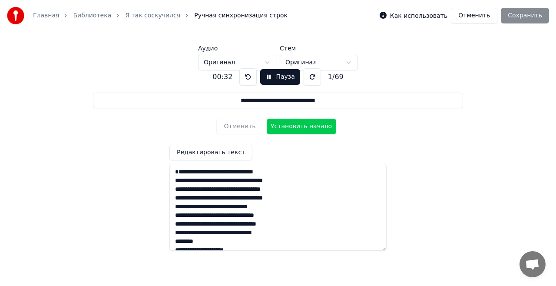
click at [299, 125] on button "Установить начало" at bounding box center [301, 127] width 69 height 16
click at [302, 125] on button "Установить конец" at bounding box center [301, 127] width 69 height 16
type input "**********"
click at [275, 75] on button "Пауза" at bounding box center [280, 77] width 40 height 16
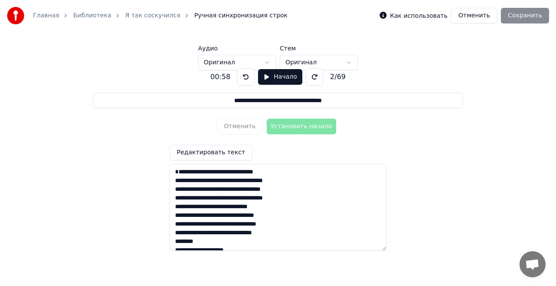
click at [267, 77] on button "Начало" at bounding box center [280, 77] width 44 height 16
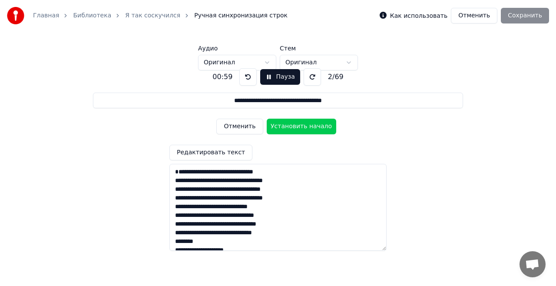
click at [267, 78] on button "Пауза" at bounding box center [280, 77] width 40 height 16
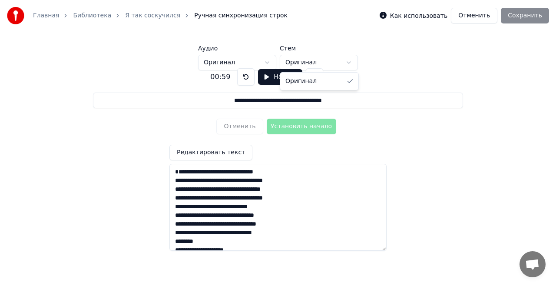
click at [352, 66] on html "**********" at bounding box center [278, 115] width 556 height 231
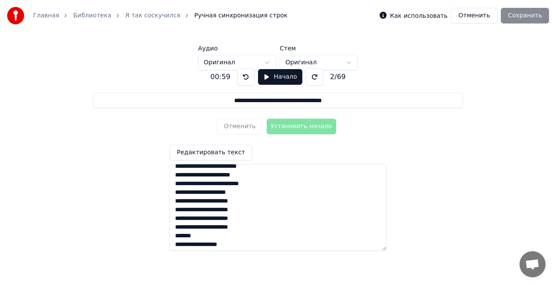
scroll to position [528, 0]
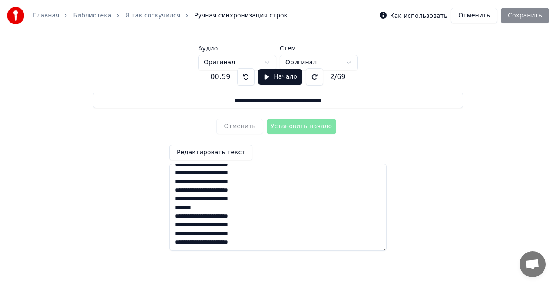
click at [247, 242] on textarea at bounding box center [277, 207] width 217 height 87
click at [278, 78] on button "Начало" at bounding box center [280, 77] width 44 height 16
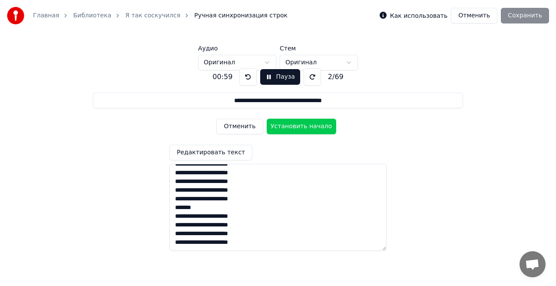
click at [274, 79] on button "Пауза" at bounding box center [280, 77] width 40 height 16
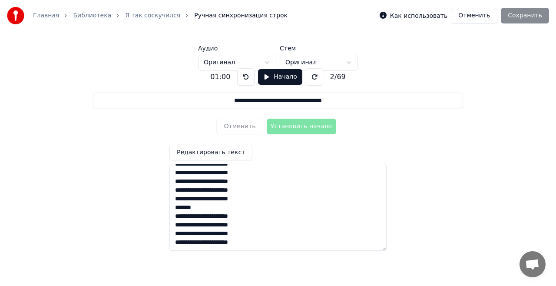
click at [485, 17] on button "Отменить" at bounding box center [474, 16] width 46 height 16
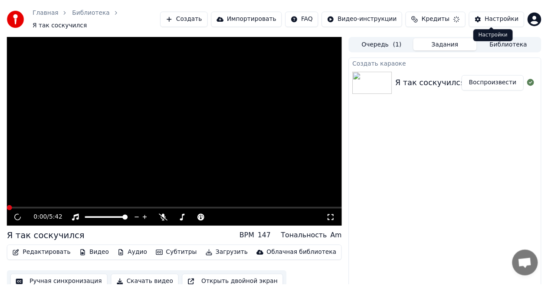
scroll to position [9, 0]
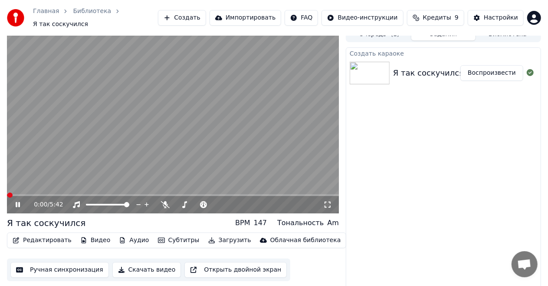
click at [18, 201] on icon at bounding box center [24, 204] width 20 height 7
click at [69, 263] on button "Ручная синхронизация" at bounding box center [59, 270] width 99 height 16
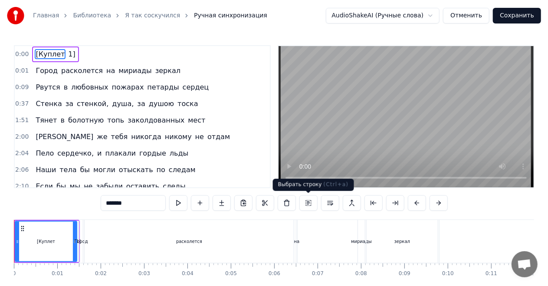
click at [307, 203] on button at bounding box center [309, 203] width 18 height 16
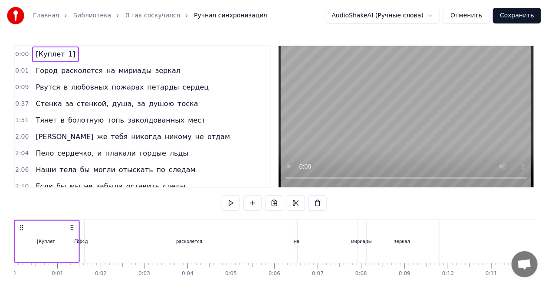
click at [153, 76] on div "Город расколется на мириады зеркал" at bounding box center [108, 71] width 152 height 16
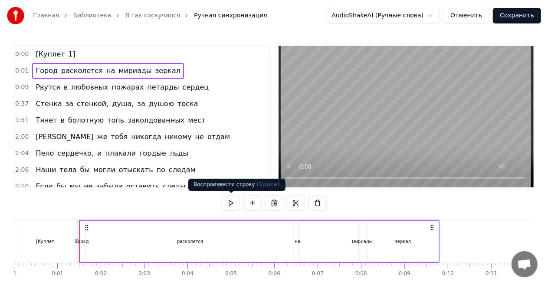
click at [234, 201] on button at bounding box center [231, 203] width 18 height 16
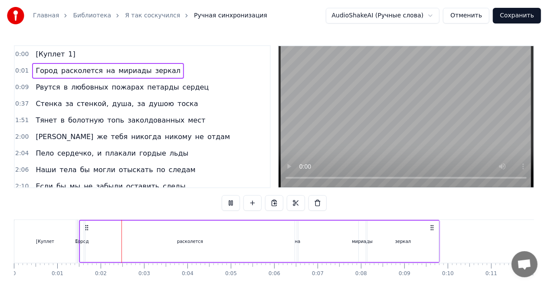
click at [232, 201] on button at bounding box center [231, 203] width 18 height 16
click at [221, 165] on div "2:06 Наши тела бы могли отыскать по следам" at bounding box center [142, 169] width 255 height 16
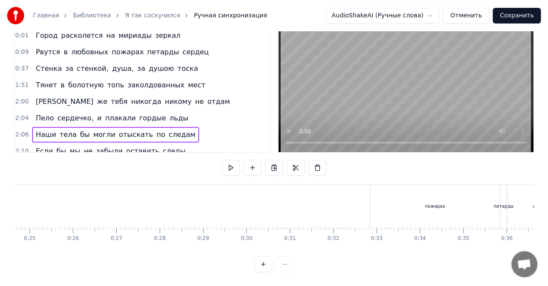
scroll to position [0, 1189]
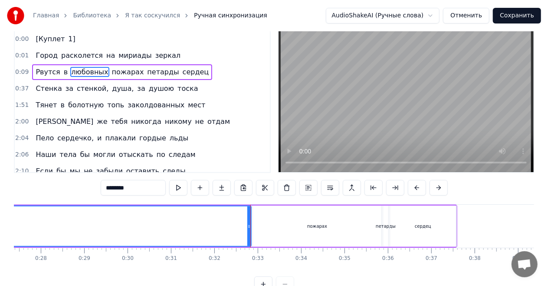
scroll to position [0, 0]
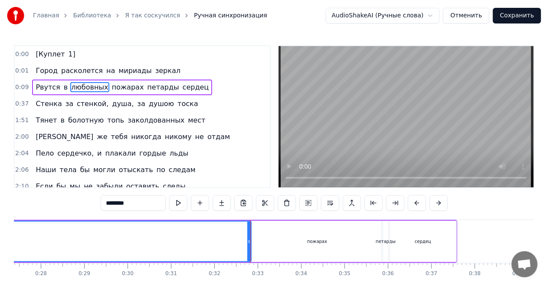
click at [161, 65] on div "Город расколется на мириады зеркал" at bounding box center [108, 71] width 152 height 16
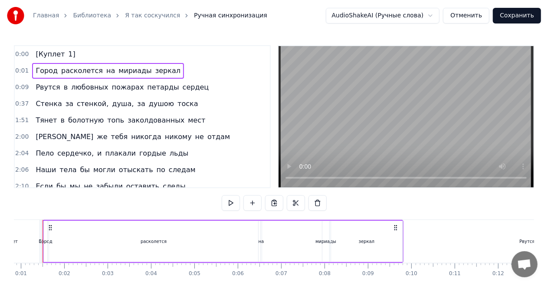
scroll to position [0, 22]
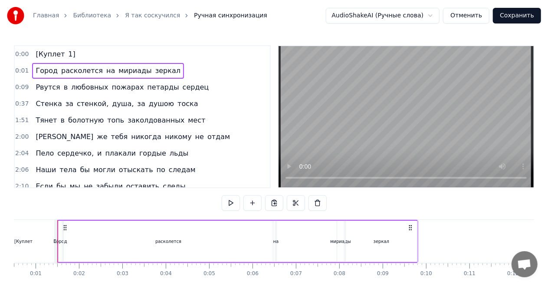
click at [64, 227] on circle at bounding box center [64, 227] width 0 height 0
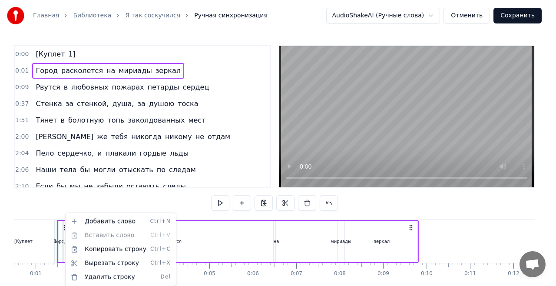
click at [138, 200] on html "Главная Библиотека Я так соскучился Ручная синхронизация AudioShakeAI (Ручные с…" at bounding box center [278, 160] width 556 height 321
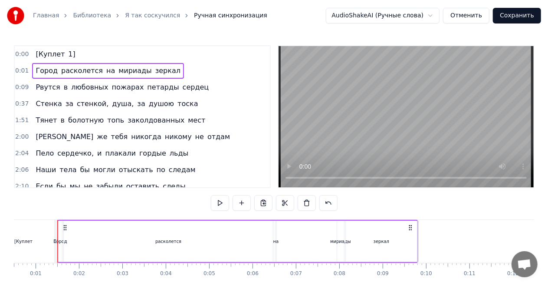
click at [153, 242] on div "расколется" at bounding box center [168, 241] width 209 height 41
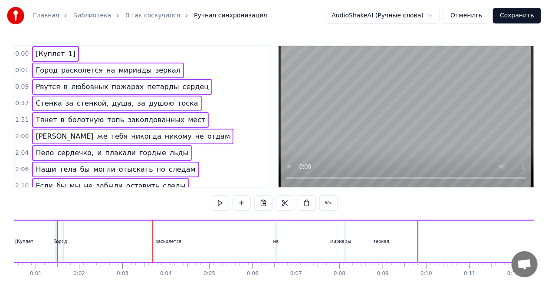
scroll to position [0, 0]
click at [208, 125] on div "1:51 Тянет в болотную топь заколдованных мест" at bounding box center [142, 120] width 255 height 16
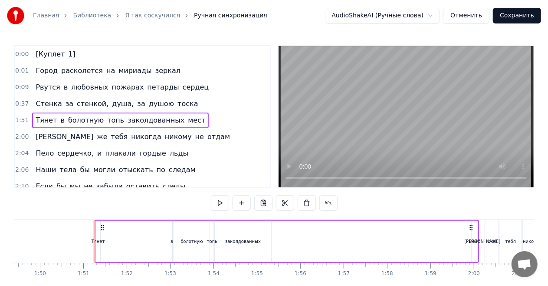
scroll to position [0, 4786]
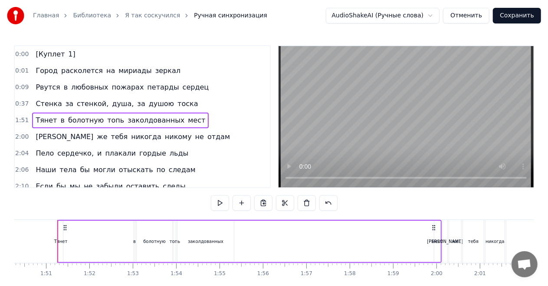
click at [118, 68] on span "мириады" at bounding box center [135, 71] width 35 height 10
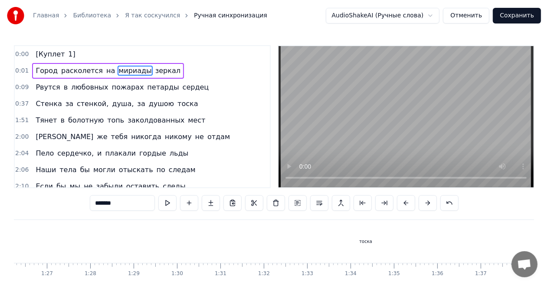
click at [76, 89] on span "любовных" at bounding box center [89, 87] width 39 height 10
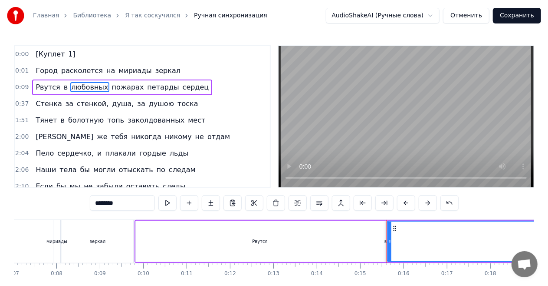
scroll to position [0, 300]
click at [155, 66] on span "зеркал" at bounding box center [168, 71] width 27 height 10
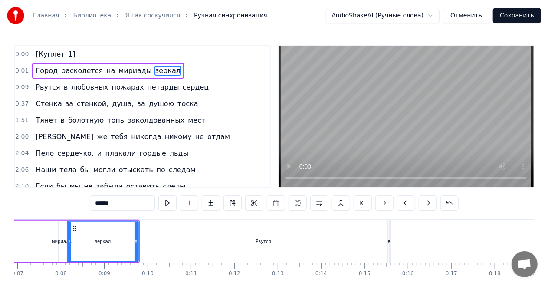
click at [150, 83] on span "петарды" at bounding box center [162, 87] width 33 height 10
type input "*******"
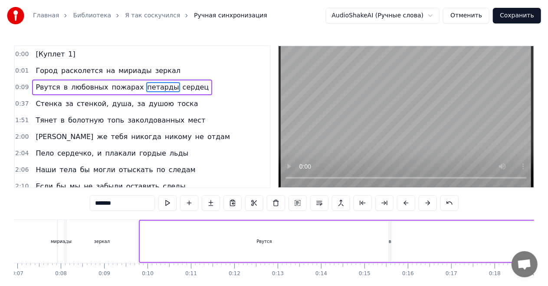
drag, startPoint x: 150, startPoint y: 83, endPoint x: 151, endPoint y: 88, distance: 4.9
click at [150, 83] on span "петарды" at bounding box center [162, 87] width 33 height 10
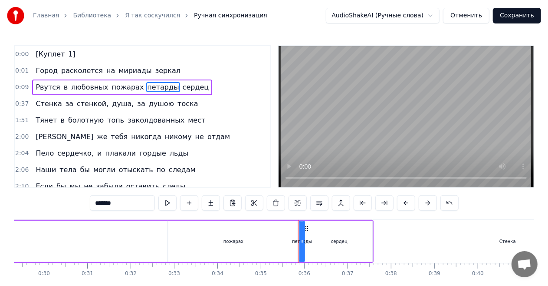
click at [163, 71] on div "Город расколется на мириады зеркал" at bounding box center [108, 71] width 152 height 16
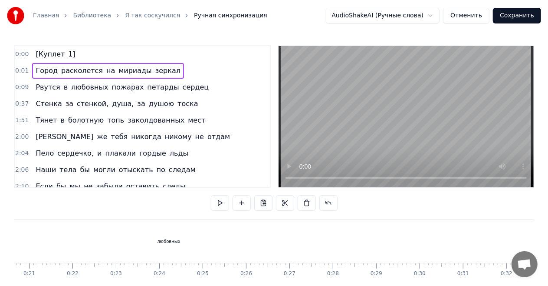
click at [127, 70] on span "мириады" at bounding box center [135, 71] width 35 height 10
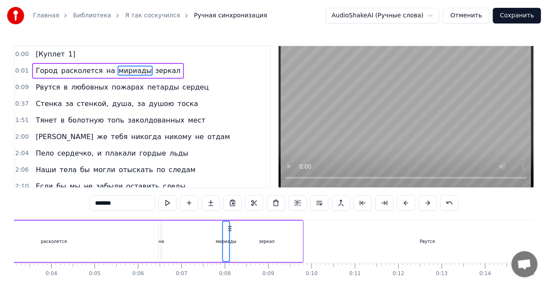
scroll to position [0, 22]
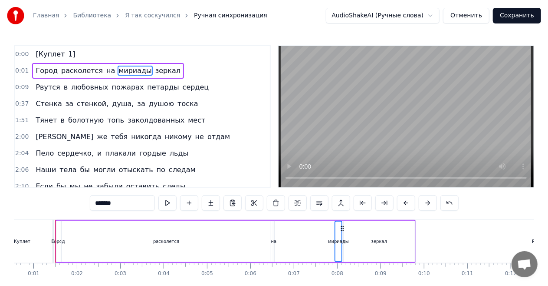
click at [99, 88] on div "Рвутся в любовных пожарах петарды сердец" at bounding box center [122, 87] width 180 height 16
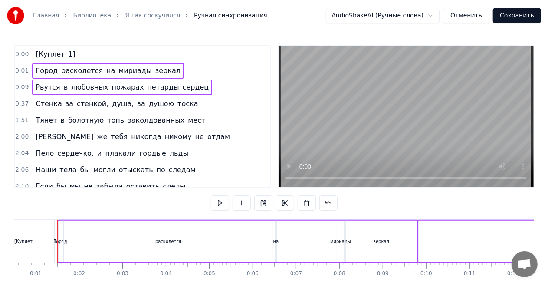
click at [96, 108] on div "Стенка за стенкой, душа, за душою тоска" at bounding box center [116, 104] width 169 height 16
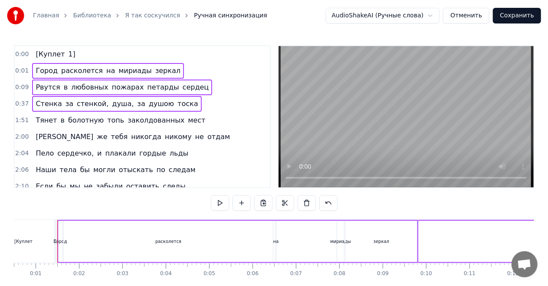
click at [110, 122] on span "топь" at bounding box center [115, 120] width 19 height 10
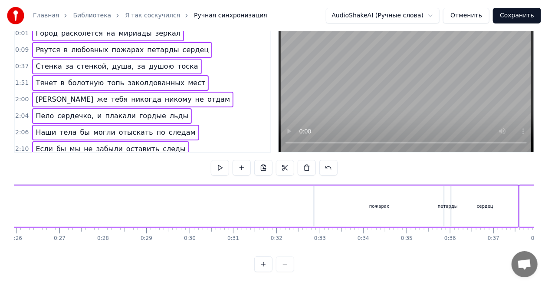
scroll to position [0, 1084]
click at [476, 14] on button "Отменить" at bounding box center [466, 16] width 46 height 16
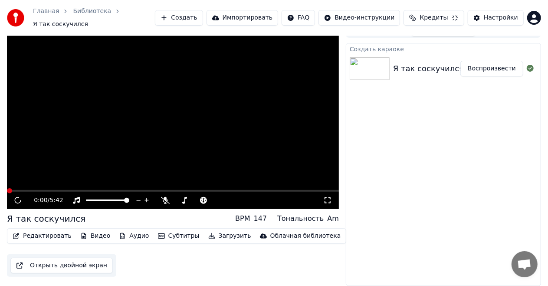
scroll to position [9, 0]
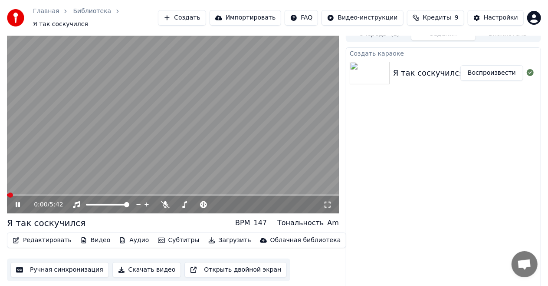
click at [17, 201] on icon at bounding box center [24, 204] width 20 height 7
click at [508, 16] on div "Настройки" at bounding box center [501, 17] width 34 height 9
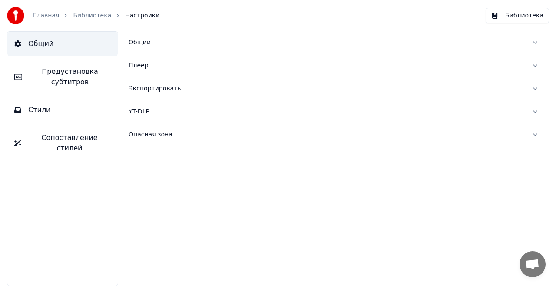
click at [57, 112] on button "Стили" at bounding box center [62, 110] width 110 height 24
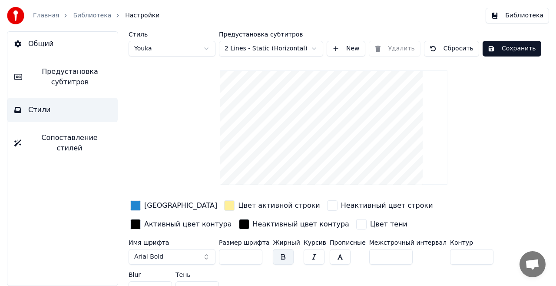
click at [93, 16] on link "Библиотека" at bounding box center [92, 15] width 38 height 9
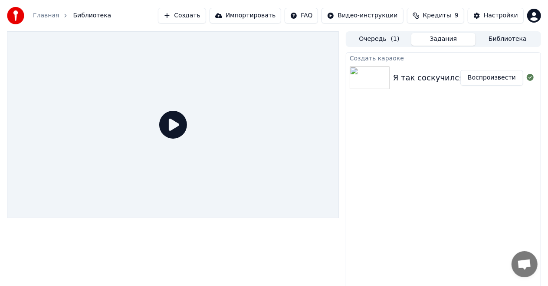
click at [410, 75] on div "Я так соскучился" at bounding box center [428, 78] width 71 height 12
click at [424, 79] on div "Я так соскучился" at bounding box center [428, 78] width 71 height 12
click at [386, 39] on button "Очередь ( 1 )" at bounding box center [379, 39] width 64 height 13
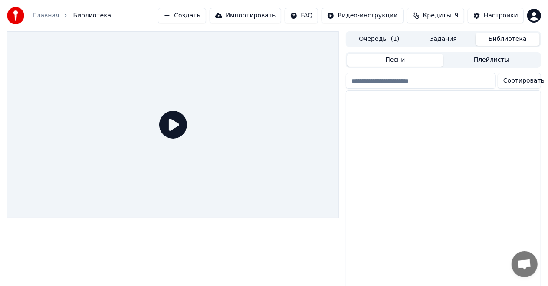
click at [506, 40] on button "Библиотека" at bounding box center [508, 39] width 64 height 13
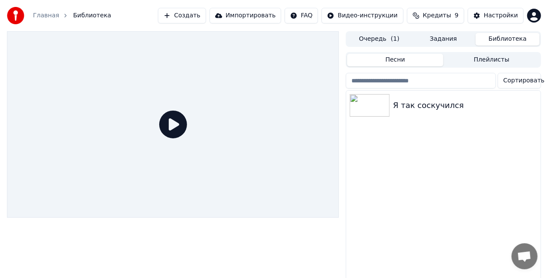
click at [366, 11] on html "Главная Библиотека Создать Импортировать FAQ Видео-инструкции Кредиты 9 Настрой…" at bounding box center [274, 139] width 548 height 278
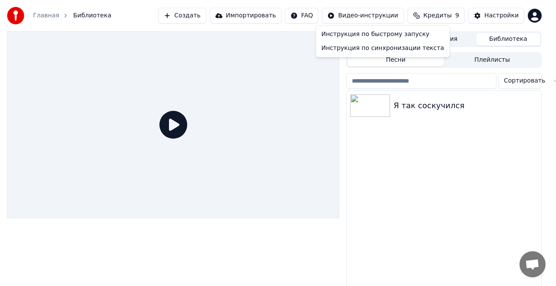
click at [283, 17] on html "Главная Библиотека Создать Импортировать FAQ Видео-инструкции Кредиты 9 Настрой…" at bounding box center [278, 143] width 556 height 286
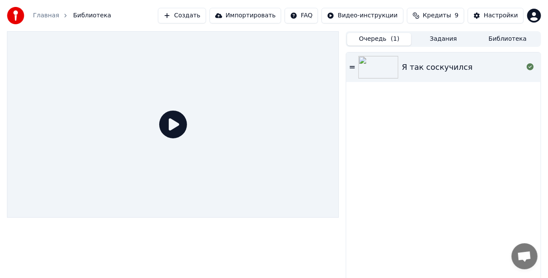
click at [385, 41] on button "Очередь ( 1 )" at bounding box center [379, 39] width 64 height 13
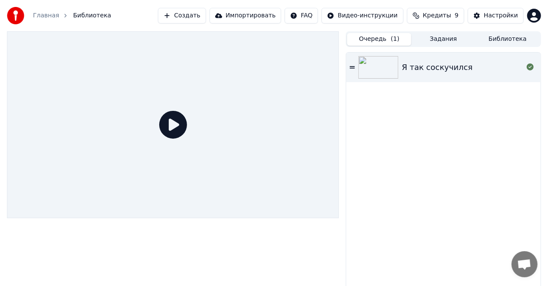
click at [435, 64] on div "Я так соскучился" at bounding box center [437, 67] width 71 height 12
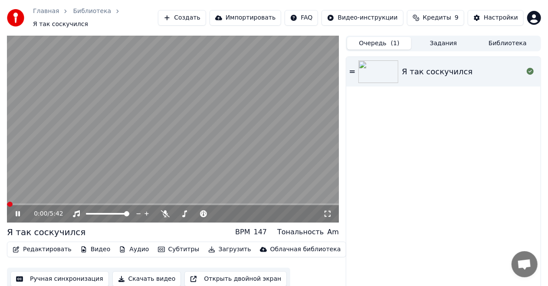
click at [17, 210] on icon at bounding box center [24, 213] width 20 height 7
click at [166, 210] on icon at bounding box center [165, 213] width 9 height 7
click at [18, 211] on icon at bounding box center [17, 214] width 5 height 6
click at [17, 210] on icon at bounding box center [24, 213] width 20 height 7
click at [168, 210] on icon at bounding box center [165, 213] width 9 height 7
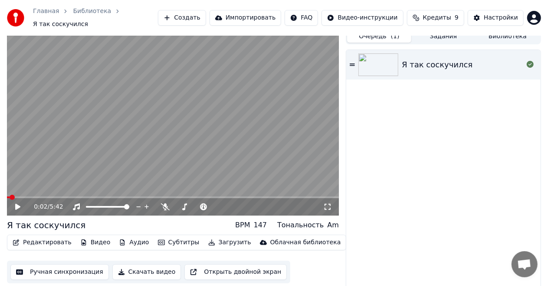
scroll to position [9, 0]
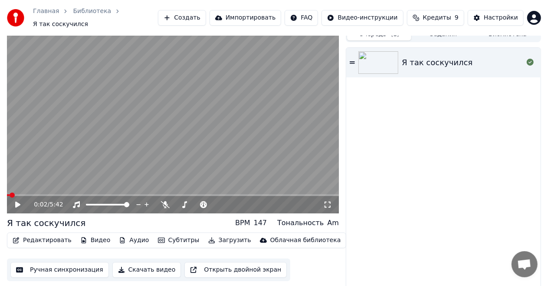
click at [168, 237] on button "Субтитры" at bounding box center [179, 240] width 49 height 12
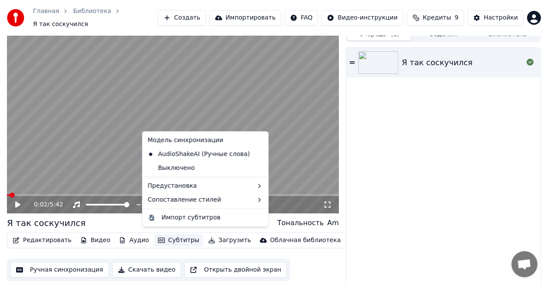
drag, startPoint x: 447, startPoint y: 184, endPoint x: 442, endPoint y: 185, distance: 4.9
click at [446, 184] on div "Я так соскучился" at bounding box center [443, 169] width 194 height 242
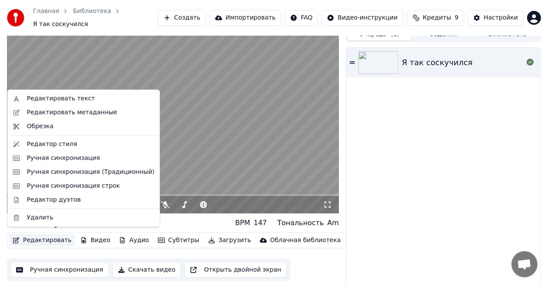
click at [50, 237] on button "Редактировать" at bounding box center [42, 240] width 66 height 12
click at [82, 114] on div "Редактировать метаданные" at bounding box center [72, 112] width 90 height 9
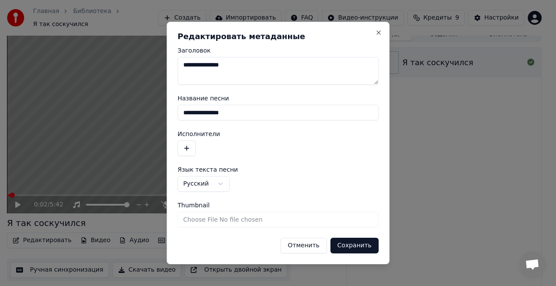
click at [312, 243] on button "Отменить" at bounding box center [303, 245] width 46 height 16
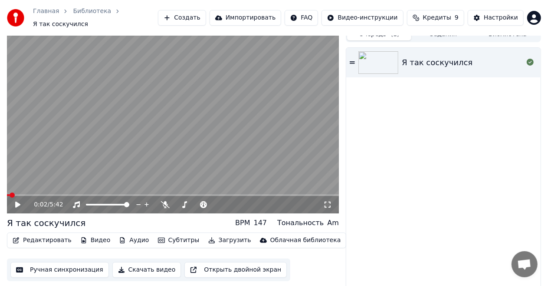
click at [34, 234] on button "Редактировать" at bounding box center [42, 240] width 66 height 12
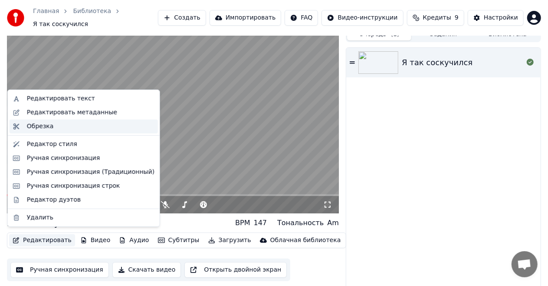
click at [42, 125] on div "Обрезка" at bounding box center [40, 126] width 27 height 9
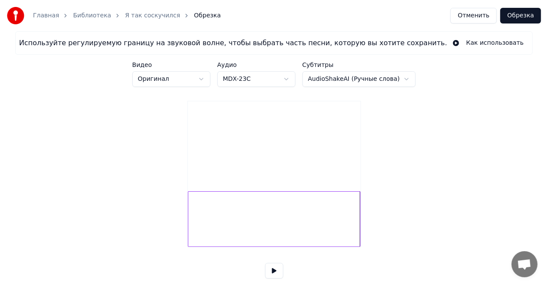
click at [270, 234] on div at bounding box center [274, 219] width 173 height 56
click at [237, 231] on div at bounding box center [238, 218] width 3 height 55
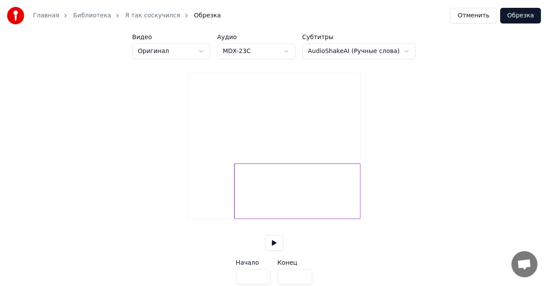
scroll to position [54, 0]
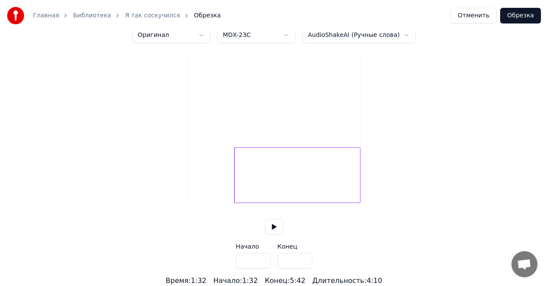
click at [276, 227] on button at bounding box center [274, 227] width 18 height 16
click at [199, 183] on div at bounding box center [262, 175] width 126 height 56
type input "****"
click at [432, 172] on div "Используйте регулируемую границу на звуковой волне, чтобы выбрать часть песни, …" at bounding box center [274, 136] width 548 height 298
click at [404, 172] on div "Используйте регулируемую границу на звуковой волне, чтобы выбрать часть песни, …" at bounding box center [274, 136] width 548 height 298
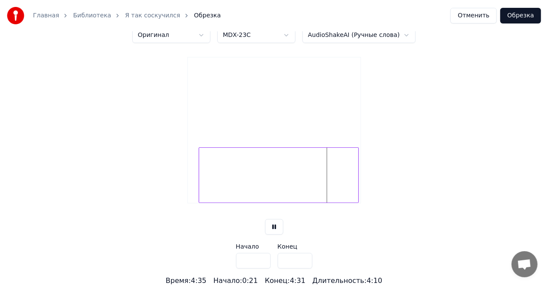
type input "*****"
click at [197, 179] on div at bounding box center [197, 175] width 3 height 55
type input "****"
click at [276, 226] on button at bounding box center [274, 227] width 18 height 16
click at [477, 16] on button "Отменить" at bounding box center [474, 16] width 46 height 16
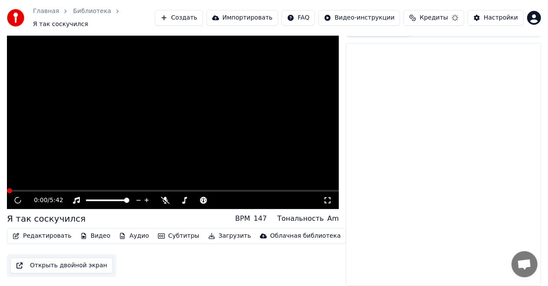
scroll to position [9, 0]
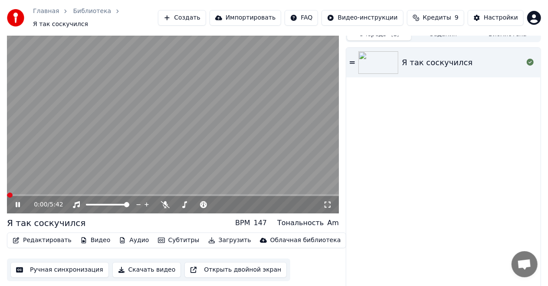
click at [17, 202] on icon at bounding box center [18, 204] width 4 height 5
click at [39, 237] on button "Редактировать" at bounding box center [42, 240] width 66 height 12
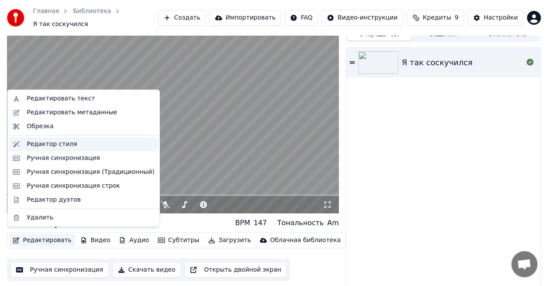
click at [55, 143] on div "Редактор стиля" at bounding box center [52, 144] width 50 height 9
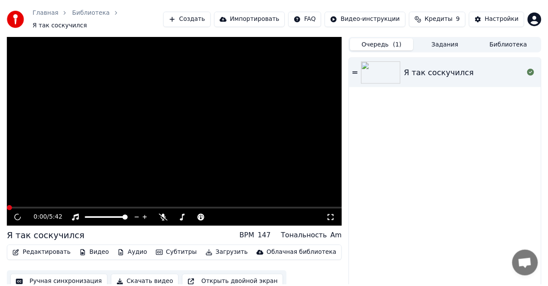
scroll to position [9, 0]
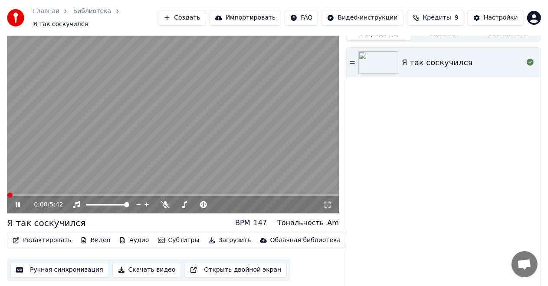
click at [18, 201] on icon at bounding box center [24, 204] width 20 height 7
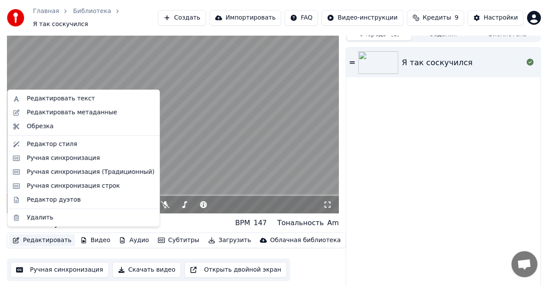
click at [39, 234] on button "Редактировать" at bounding box center [42, 240] width 66 height 12
click at [75, 201] on div "Редактор дуэтов" at bounding box center [91, 199] width 128 height 9
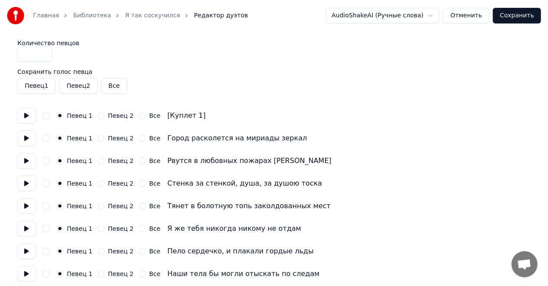
click at [474, 14] on button "Отменить" at bounding box center [466, 16] width 46 height 16
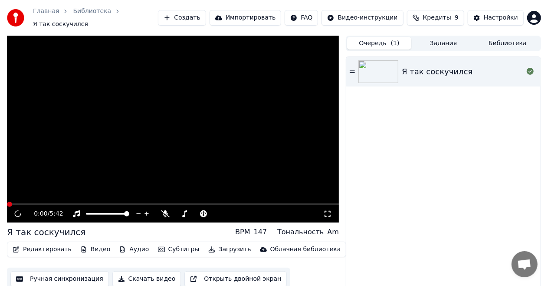
scroll to position [9, 0]
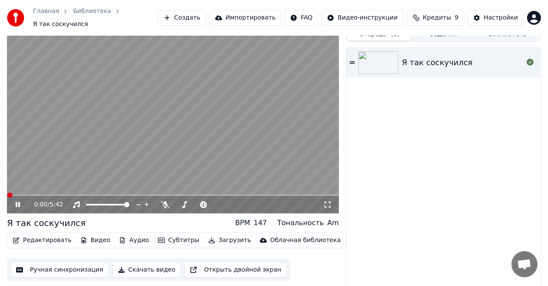
click at [17, 202] on icon at bounding box center [18, 204] width 4 height 5
click at [41, 235] on button "Редактировать" at bounding box center [42, 240] width 66 height 12
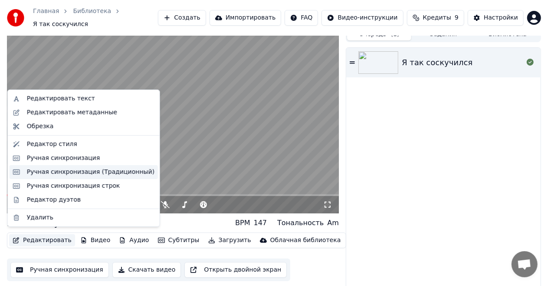
click at [82, 173] on div "Ручная синхронизация (Традиционный)" at bounding box center [91, 172] width 128 height 9
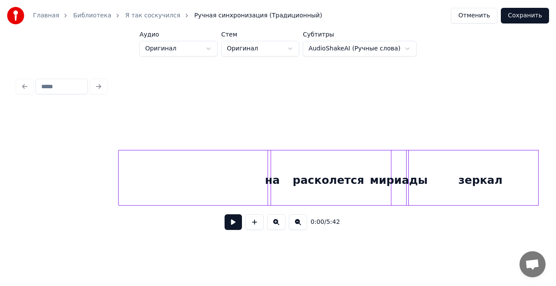
scroll to position [0, 347]
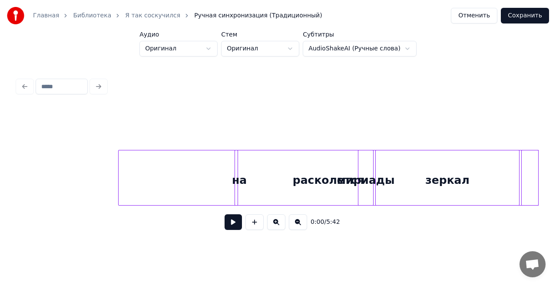
click at [555, 163] on div "Главная Библиотека Я так соскучился Ручная синхронизация (Традиционный) Отменит…" at bounding box center [278, 121] width 556 height 242
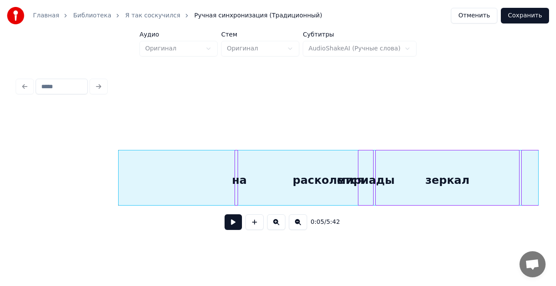
click at [484, 20] on button "Отменить" at bounding box center [474, 16] width 46 height 16
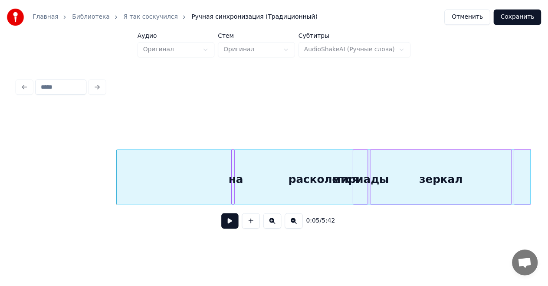
scroll to position [9, 0]
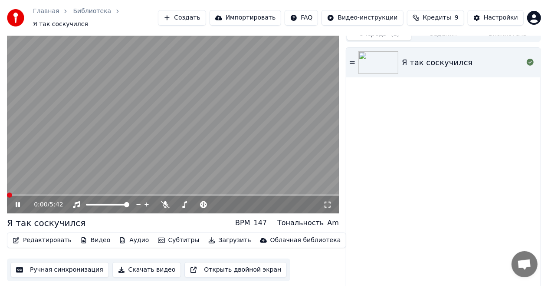
click at [16, 201] on icon at bounding box center [24, 204] width 20 height 7
click at [42, 236] on button "Редактировать" at bounding box center [42, 240] width 66 height 12
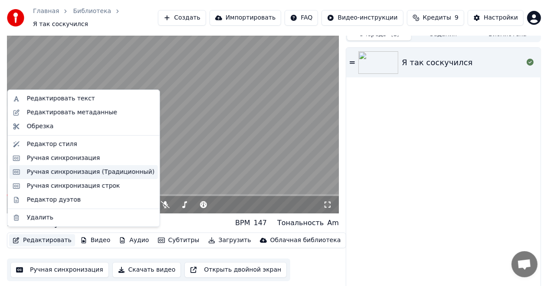
click at [66, 174] on div "Ручная синхронизация (Традиционный)" at bounding box center [91, 172] width 128 height 9
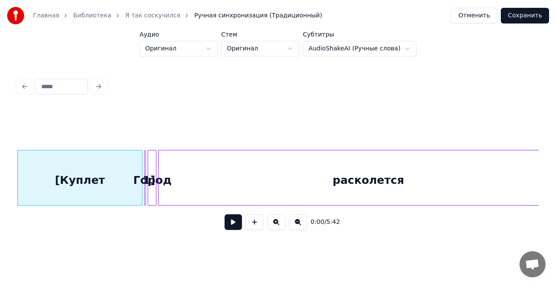
click at [82, 175] on div "[Куплет" at bounding box center [80, 179] width 124 height 59
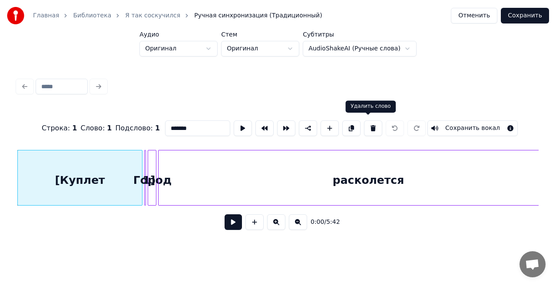
click at [369, 129] on button at bounding box center [373, 128] width 18 height 16
type input "**"
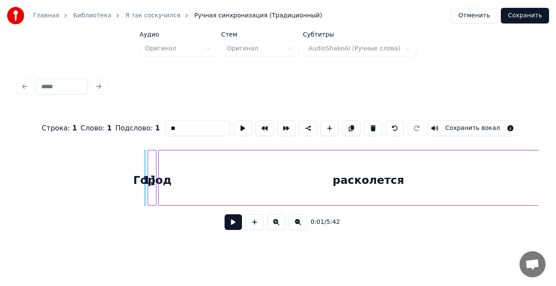
drag, startPoint x: 163, startPoint y: 163, endPoint x: 189, endPoint y: 169, distance: 26.8
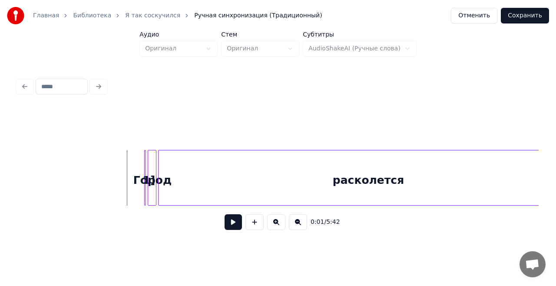
drag, startPoint x: 124, startPoint y: 155, endPoint x: 201, endPoint y: 167, distance: 77.4
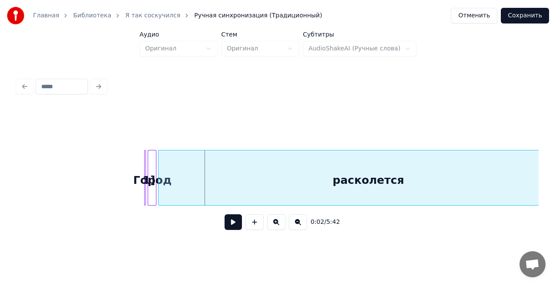
click at [163, 173] on div "расколется" at bounding box center [367, 179] width 419 height 59
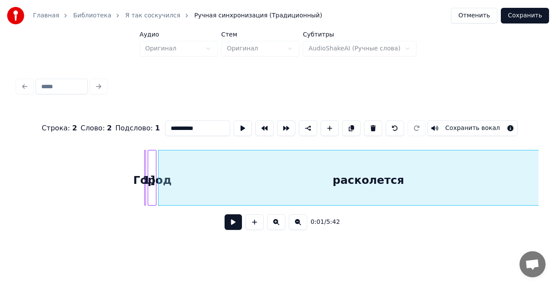
click at [171, 175] on div "расколется" at bounding box center [367, 179] width 419 height 59
click at [196, 198] on div "расколется" at bounding box center [367, 179] width 419 height 59
drag, startPoint x: 142, startPoint y: 173, endPoint x: 164, endPoint y: 177, distance: 22.5
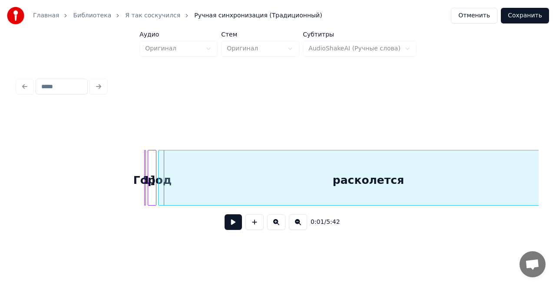
click at [150, 185] on div at bounding box center [149, 177] width 3 height 55
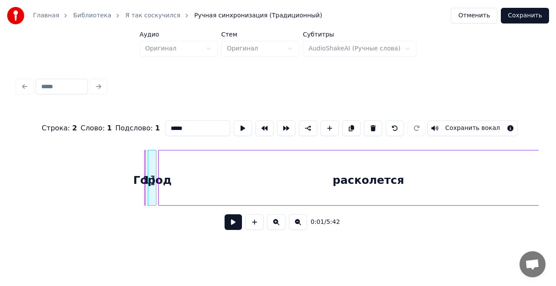
click at [144, 181] on div at bounding box center [144, 177] width 3 height 55
click at [366, 127] on button at bounding box center [373, 128] width 18 height 16
type input "*****"
click at [300, 223] on button at bounding box center [298, 222] width 18 height 16
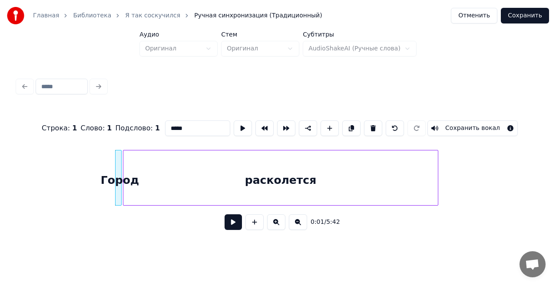
click at [298, 224] on button at bounding box center [298, 222] width 18 height 16
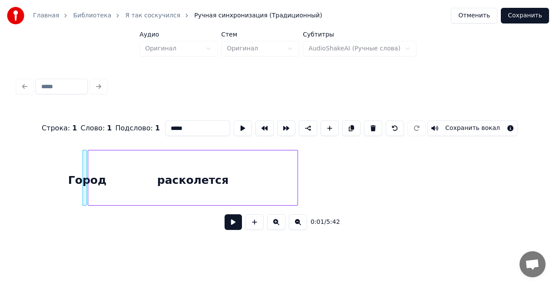
click at [297, 227] on button at bounding box center [298, 222] width 18 height 16
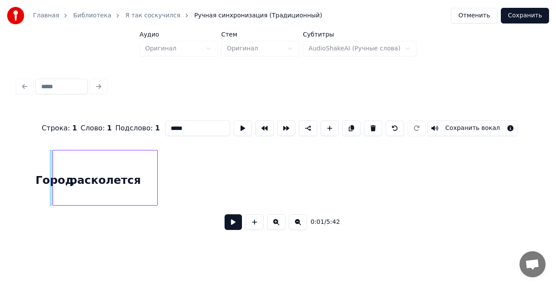
click at [297, 227] on button at bounding box center [298, 222] width 18 height 16
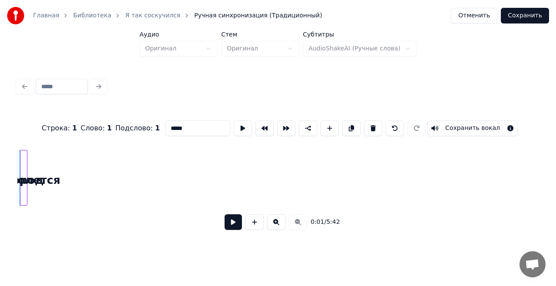
click at [297, 221] on div "0:01 / 5:42" at bounding box center [277, 221] width 507 height 19
click at [238, 134] on button at bounding box center [243, 128] width 18 height 16
click at [239, 127] on button at bounding box center [243, 128] width 18 height 16
click at [242, 128] on button at bounding box center [243, 128] width 18 height 16
click at [238, 128] on button at bounding box center [243, 128] width 18 height 16
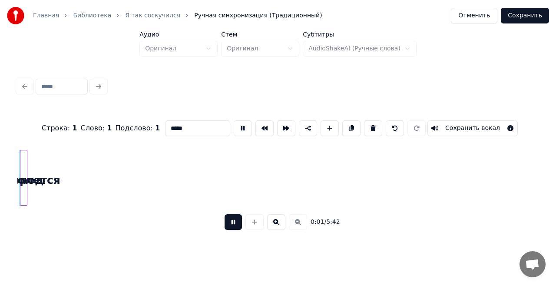
click at [238, 128] on button at bounding box center [243, 128] width 18 height 16
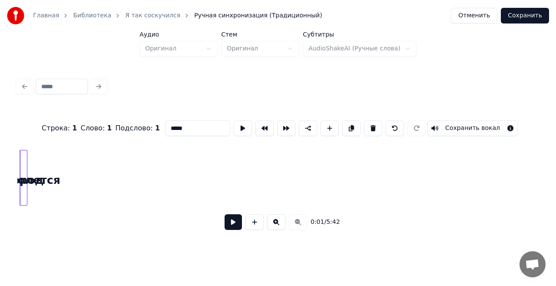
click at [238, 128] on button at bounding box center [243, 128] width 18 height 16
click at [480, 12] on button "Отменить" at bounding box center [474, 16] width 46 height 16
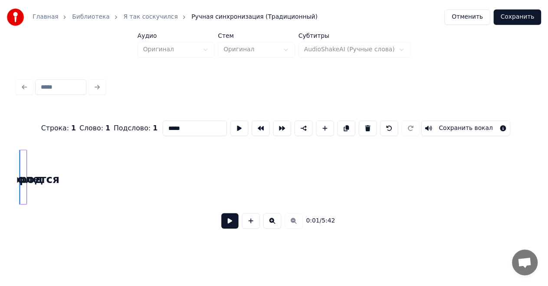
scroll to position [9, 0]
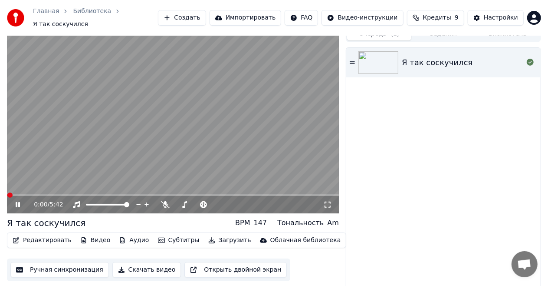
click at [21, 201] on icon at bounding box center [24, 204] width 20 height 7
click at [43, 234] on button "Редактировать" at bounding box center [42, 240] width 66 height 12
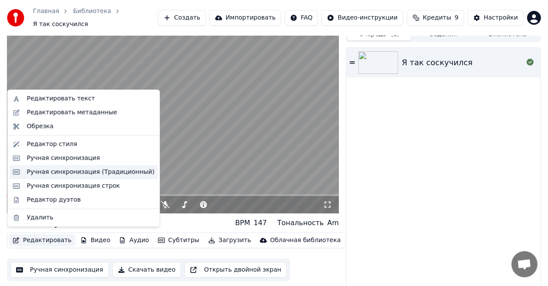
click at [73, 171] on div "Ручная синхронизация (Традиционный)" at bounding box center [91, 172] width 128 height 9
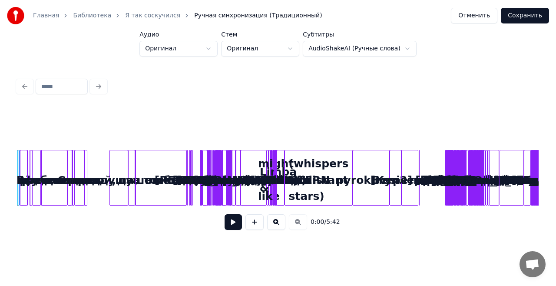
click at [232, 220] on button at bounding box center [232, 222] width 17 height 16
click at [279, 221] on button at bounding box center [276, 222] width 18 height 16
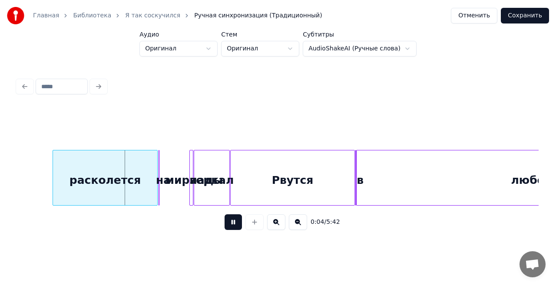
scroll to position [0, 95]
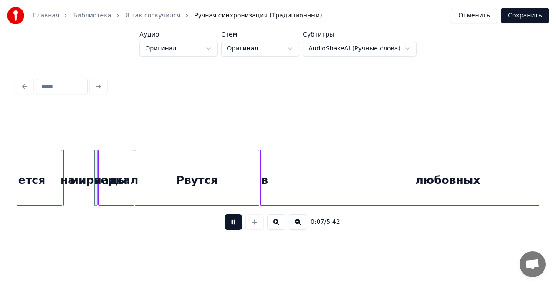
click at [233, 222] on button at bounding box center [232, 222] width 17 height 16
click at [297, 225] on button at bounding box center [298, 222] width 18 height 16
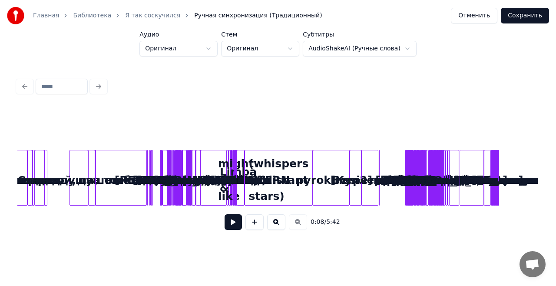
scroll to position [0, 0]
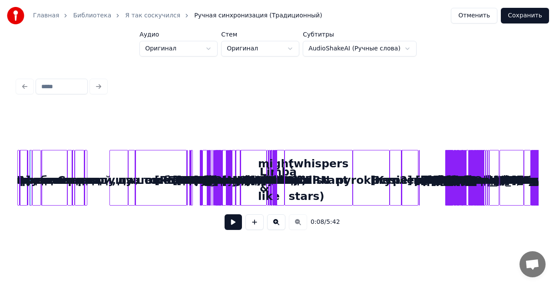
click at [481, 11] on button "Отменить" at bounding box center [474, 16] width 46 height 16
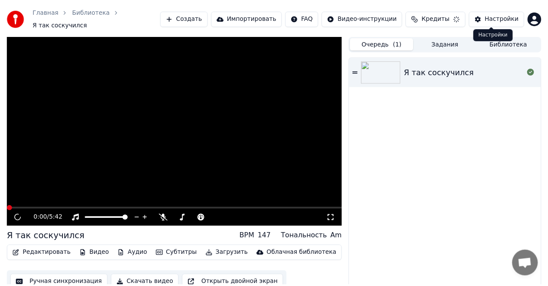
scroll to position [9, 0]
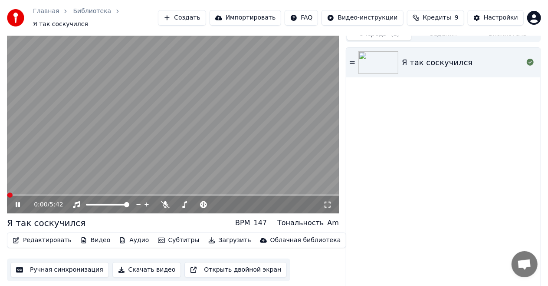
click at [16, 202] on icon at bounding box center [18, 204] width 4 height 5
click at [64, 267] on button "Ручная синхронизация" at bounding box center [59, 270] width 99 height 16
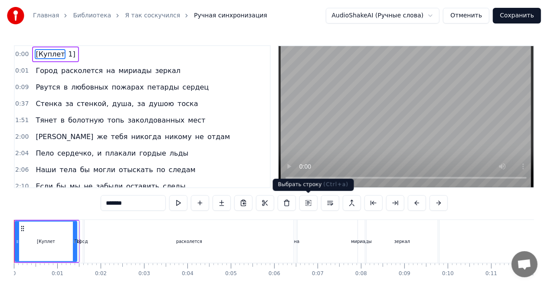
click at [309, 203] on button at bounding box center [309, 203] width 18 height 16
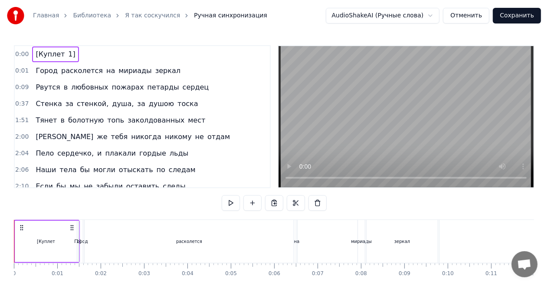
click at [161, 73] on div "Город расколется на мириады зеркал" at bounding box center [108, 71] width 152 height 16
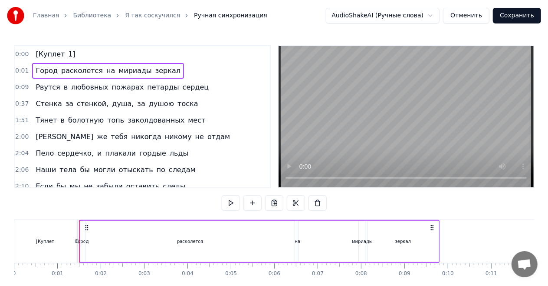
click at [71, 55] on div "0:00 [Куплет 1]" at bounding box center [142, 54] width 255 height 16
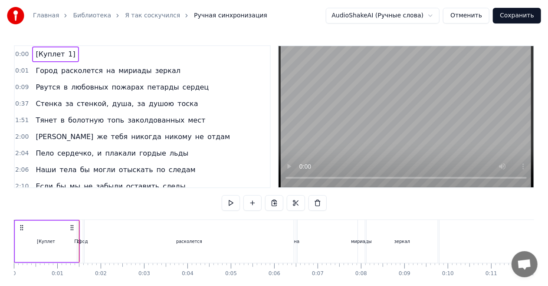
click at [67, 55] on span "1]" at bounding box center [71, 54] width 9 height 10
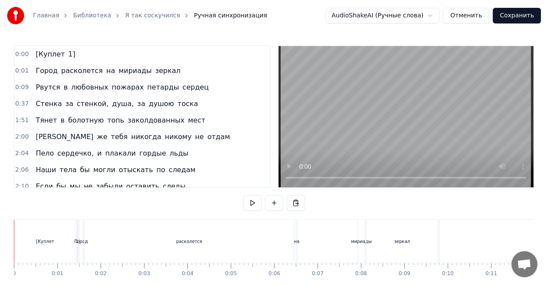
click at [67, 57] on span "1]" at bounding box center [71, 54] width 9 height 10
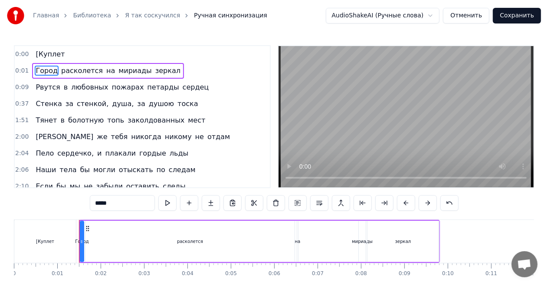
click at [57, 54] on span "[Куплет" at bounding box center [50, 54] width 31 height 10
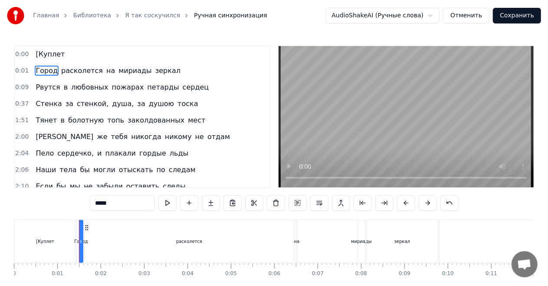
click at [52, 56] on span "[Куплет" at bounding box center [50, 54] width 31 height 10
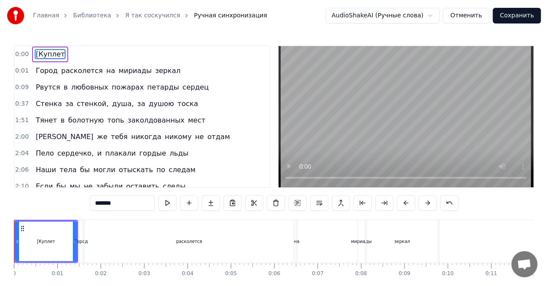
type input "*****"
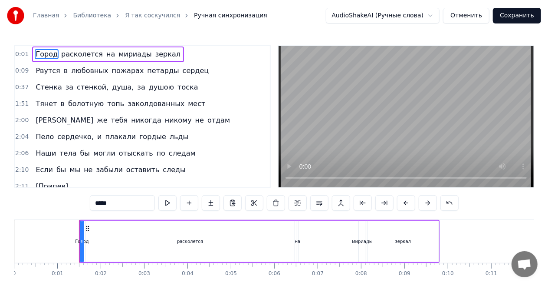
click at [35, 56] on span "Город" at bounding box center [47, 54] width 24 height 10
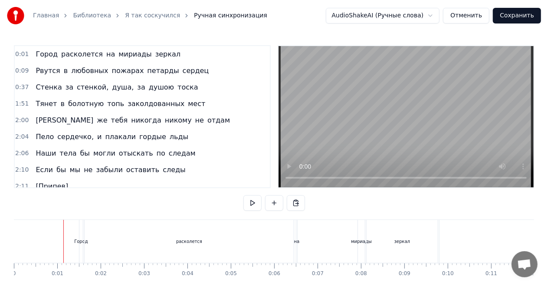
click at [136, 239] on div "расколется" at bounding box center [189, 241] width 209 height 43
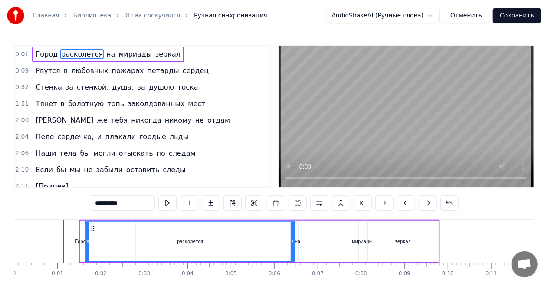
click at [225, 237] on div "расколется" at bounding box center [190, 241] width 208 height 40
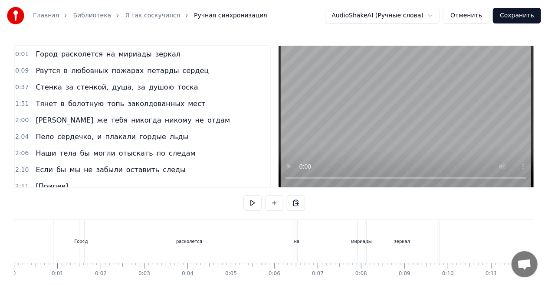
click at [54, 244] on div at bounding box center [54, 241] width 0 height 43
click at [89, 245] on div "расколется" at bounding box center [189, 241] width 209 height 43
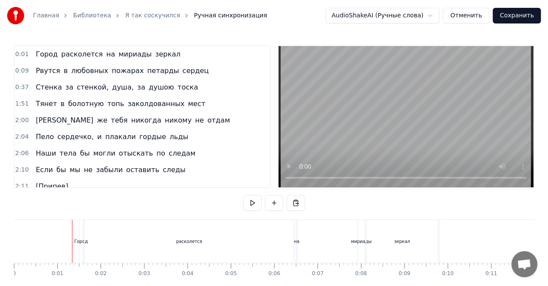
drag, startPoint x: 67, startPoint y: 243, endPoint x: 142, endPoint y: 241, distance: 74.2
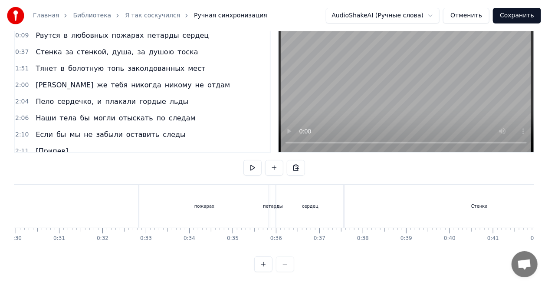
scroll to position [0, 1275]
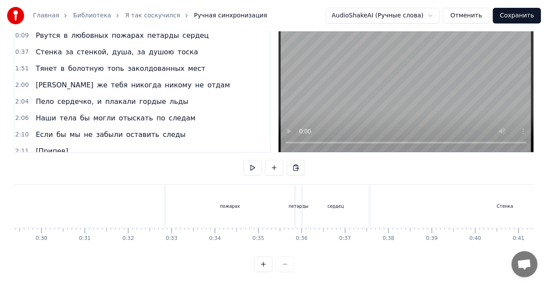
click at [169, 202] on div "пожарах" at bounding box center [230, 205] width 128 height 43
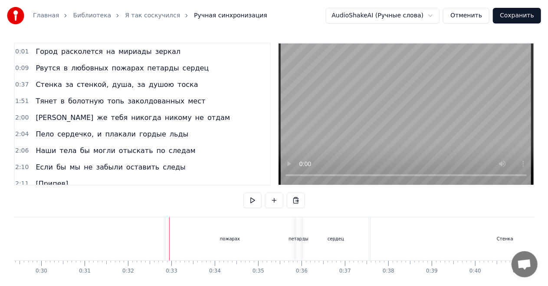
scroll to position [0, 0]
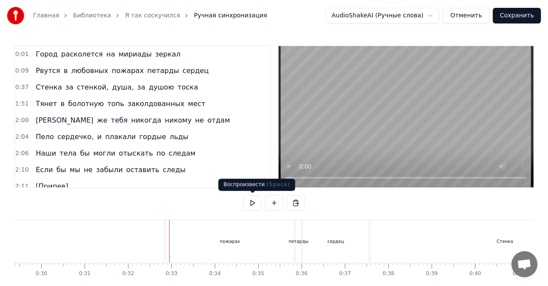
click at [252, 202] on button at bounding box center [253, 203] width 18 height 16
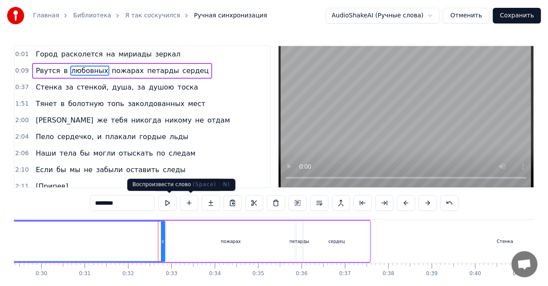
click at [171, 205] on button at bounding box center [167, 203] width 18 height 16
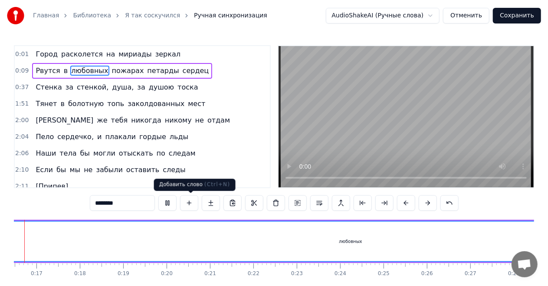
scroll to position [0, 681]
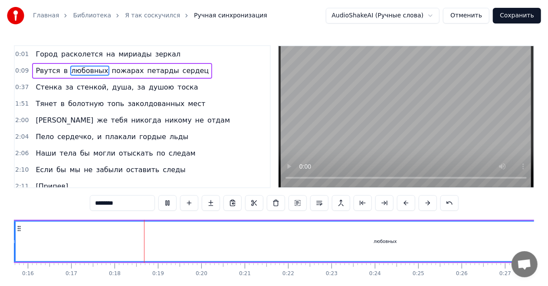
click at [467, 238] on div "любовных" at bounding box center [385, 241] width 747 height 40
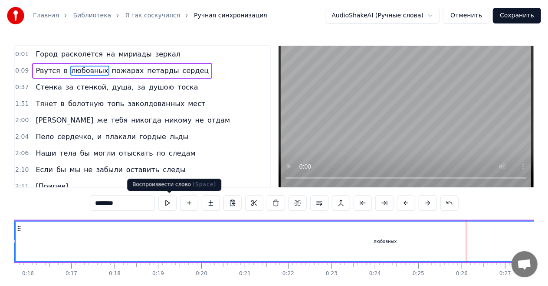
click at [171, 201] on button at bounding box center [167, 203] width 18 height 16
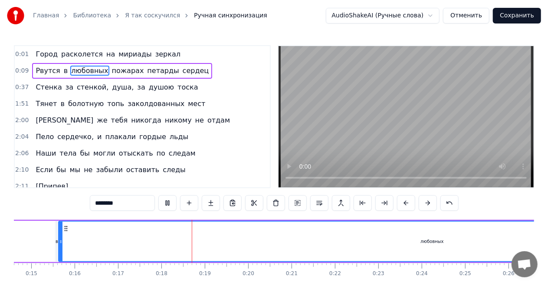
scroll to position [43, 0]
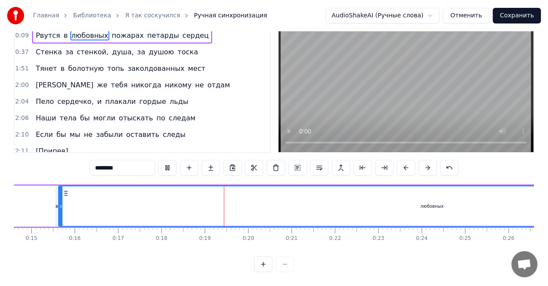
click at [266, 259] on button at bounding box center [263, 264] width 18 height 16
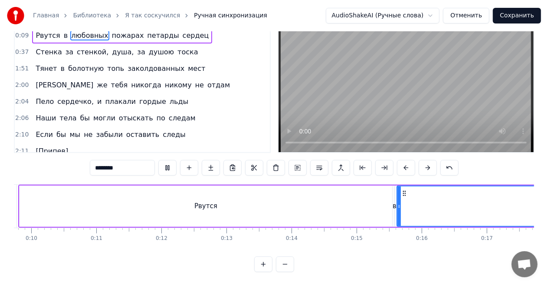
click at [285, 263] on button at bounding box center [285, 264] width 18 height 16
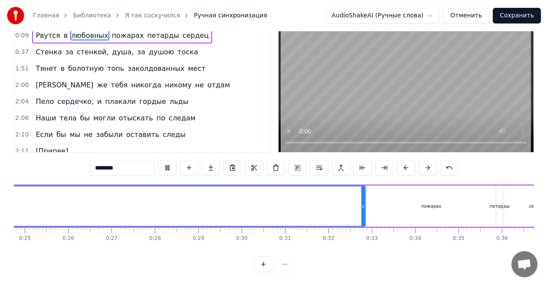
click at [285, 263] on div at bounding box center [274, 264] width 40 height 16
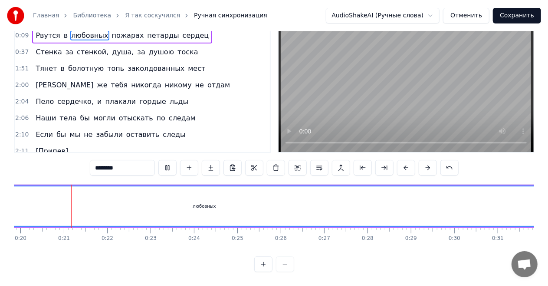
scroll to position [0, 861]
click at [286, 263] on div at bounding box center [274, 264] width 40 height 16
click at [398, 201] on div "любовных" at bounding box center [205, 206] width 747 height 40
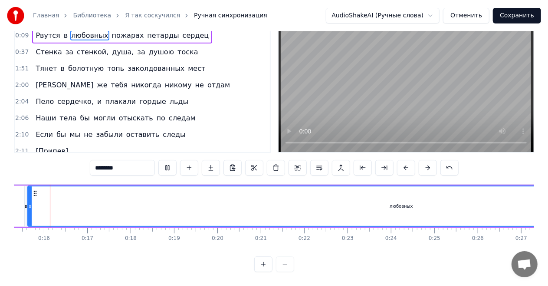
scroll to position [0, 655]
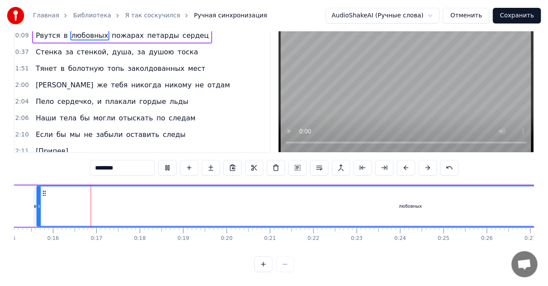
click at [441, 194] on div "любовных" at bounding box center [410, 206] width 747 height 40
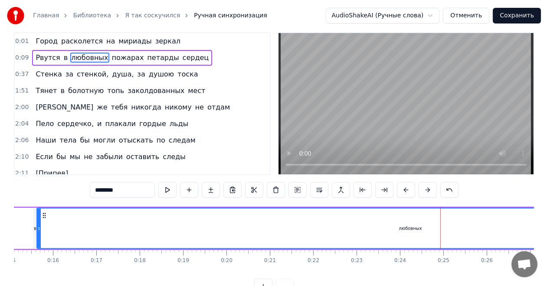
click at [441, 194] on div "0:01 Город расколется на мириады зеркал 0:09 Рвутся в любовных пожарах петарды …" at bounding box center [274, 163] width 520 height 262
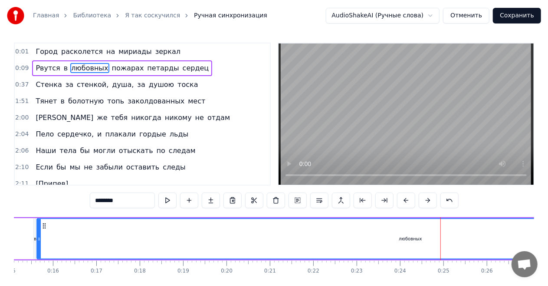
scroll to position [0, 0]
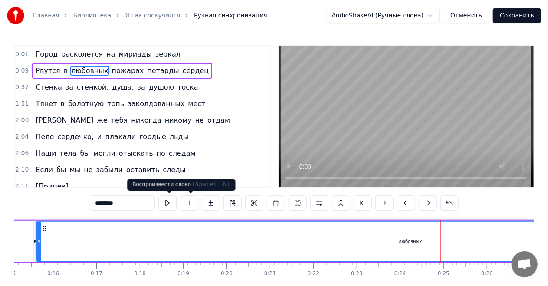
click at [173, 203] on button at bounding box center [167, 203] width 18 height 16
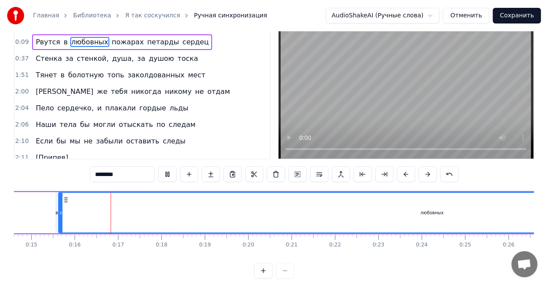
scroll to position [43, 0]
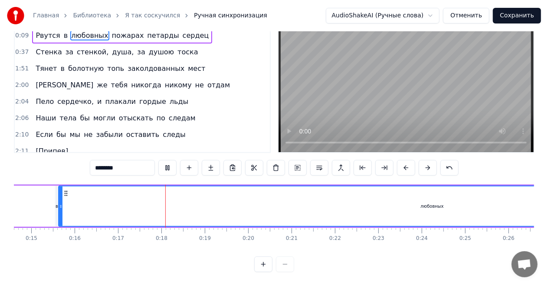
click at [158, 160] on button at bounding box center [167, 168] width 18 height 16
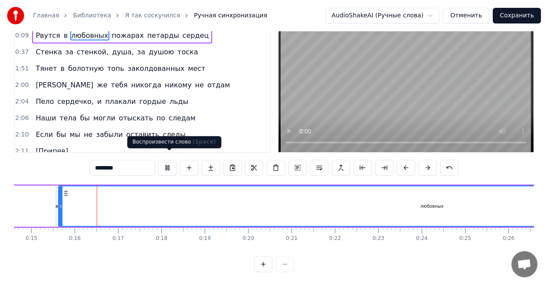
click at [173, 161] on button at bounding box center [167, 168] width 18 height 16
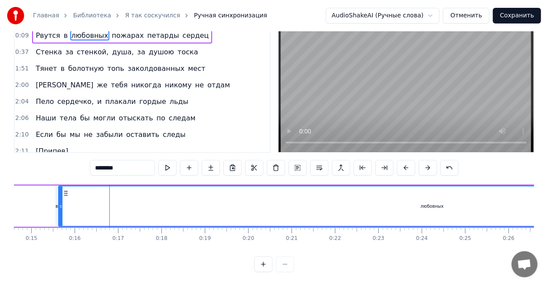
click at [133, 160] on input "********" at bounding box center [122, 168] width 65 height 16
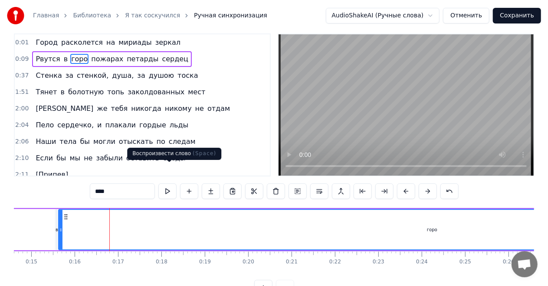
scroll to position [0, 0]
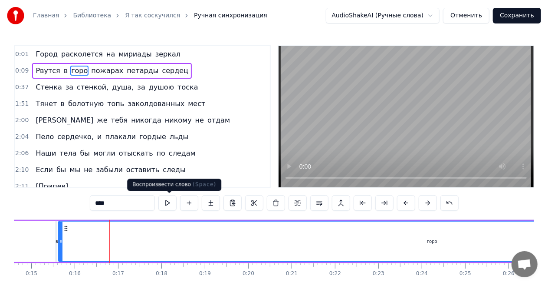
type input "****"
click at [170, 203] on button at bounding box center [167, 203] width 18 height 16
click at [173, 200] on button at bounding box center [167, 203] width 18 height 16
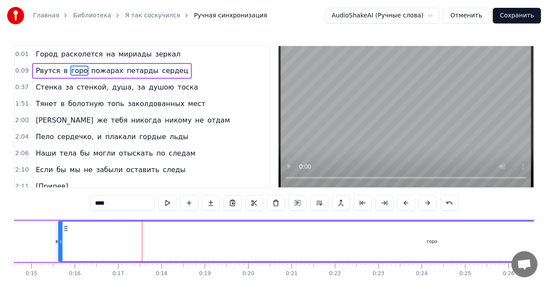
click at [476, 13] on button "Отменить" at bounding box center [466, 16] width 46 height 16
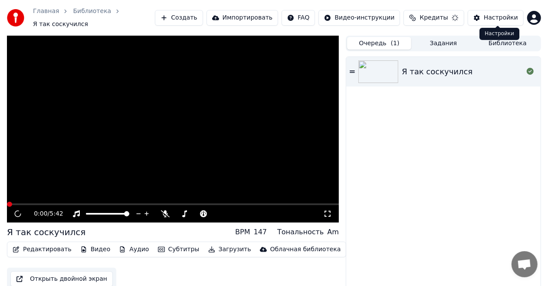
scroll to position [9, 0]
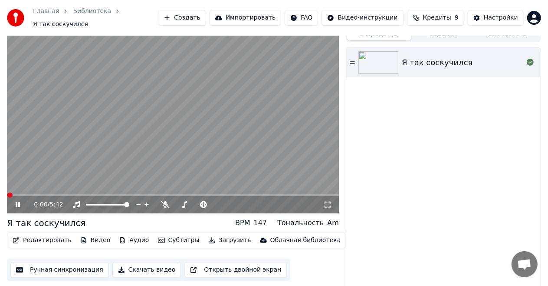
click at [19, 202] on icon at bounding box center [18, 204] width 4 height 5
click at [53, 262] on button "Ручная синхронизация" at bounding box center [59, 270] width 99 height 16
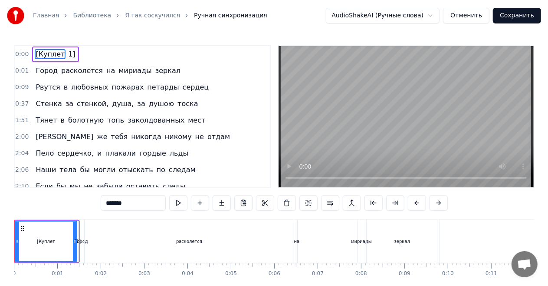
click at [141, 201] on input "*******" at bounding box center [133, 203] width 65 height 16
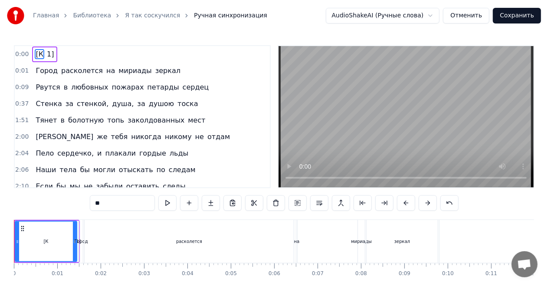
type input "*"
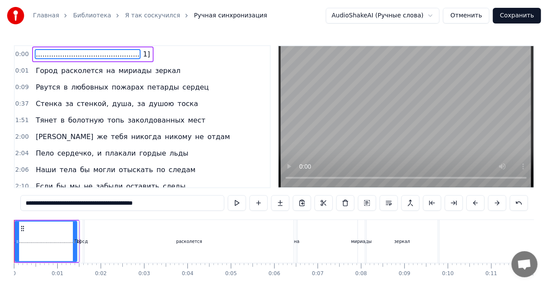
type input "**********"
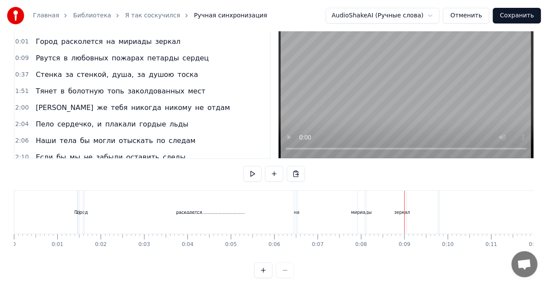
scroll to position [43, 0]
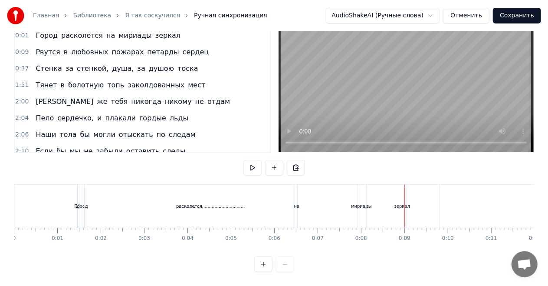
click at [473, 16] on button "Отменить" at bounding box center [466, 16] width 46 height 16
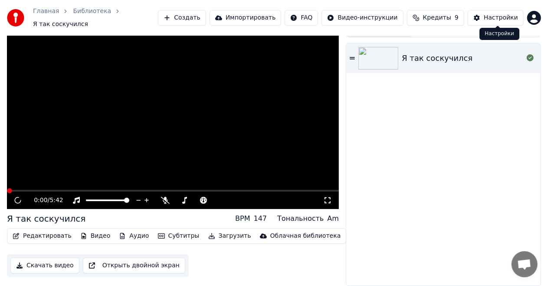
scroll to position [9, 0]
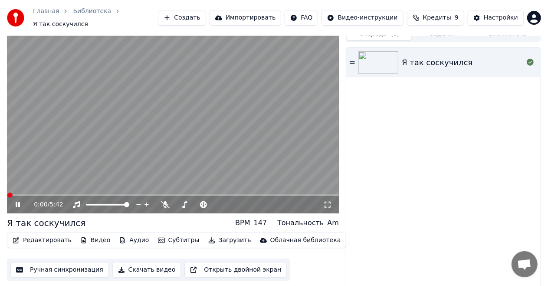
click at [19, 202] on icon at bounding box center [18, 204] width 4 height 5
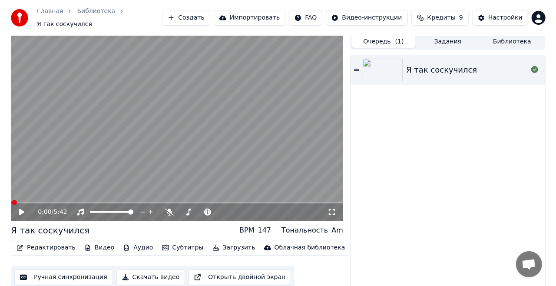
scroll to position [0, 0]
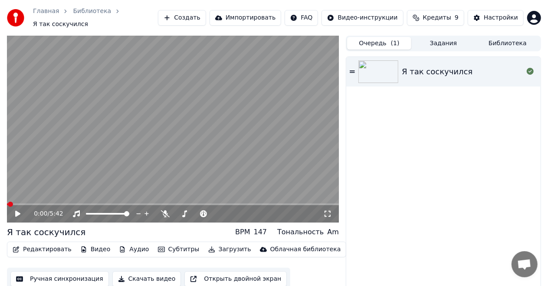
click at [442, 19] on span "Кредиты" at bounding box center [437, 17] width 28 height 9
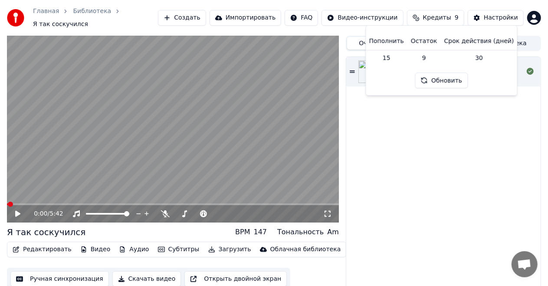
click at [439, 78] on button "Обновить" at bounding box center [441, 80] width 53 height 16
click at [440, 16] on span "Кредиты" at bounding box center [437, 17] width 28 height 9
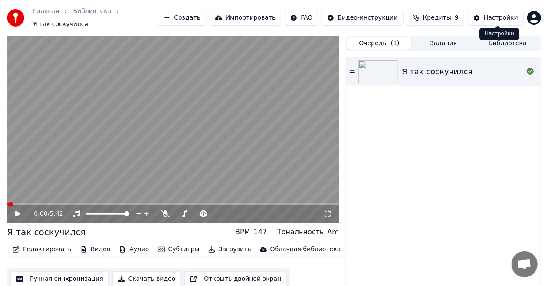
click at [482, 15] on button "Настройки" at bounding box center [496, 18] width 56 height 16
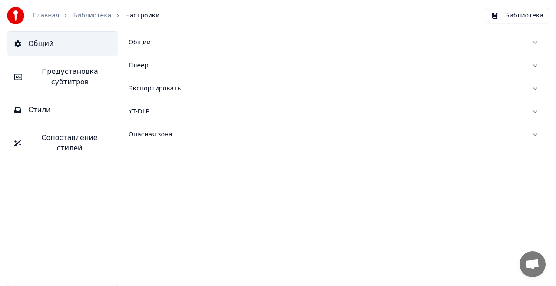
click at [143, 66] on div "Плеер" at bounding box center [326, 65] width 396 height 9
click at [141, 43] on div "Общий" at bounding box center [326, 42] width 396 height 9
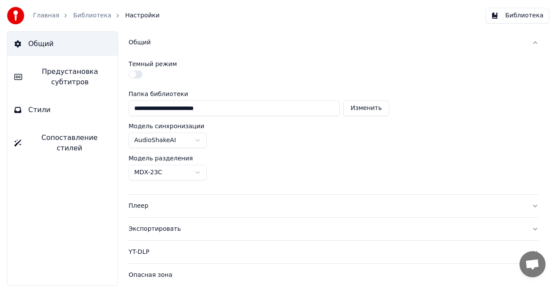
click at [199, 169] on html "**********" at bounding box center [278, 143] width 556 height 286
click at [199, 168] on html "**********" at bounding box center [278, 143] width 556 height 286
click at [168, 226] on div "Экспортировать" at bounding box center [326, 228] width 396 height 9
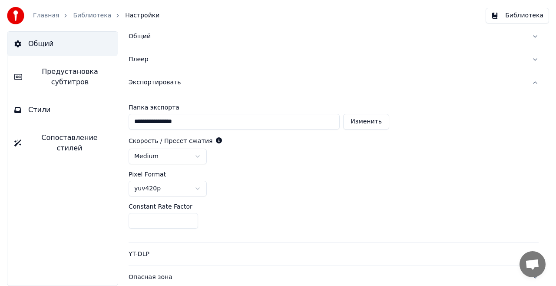
scroll to position [8, 0]
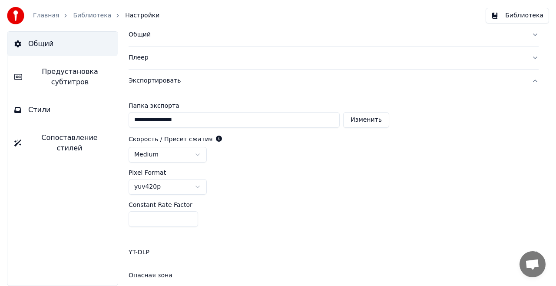
click at [159, 271] on div "Опасная зона" at bounding box center [326, 275] width 396 height 9
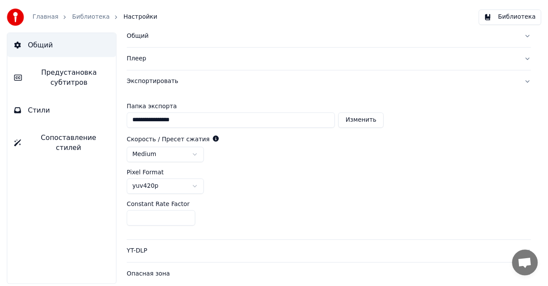
scroll to position [0, 0]
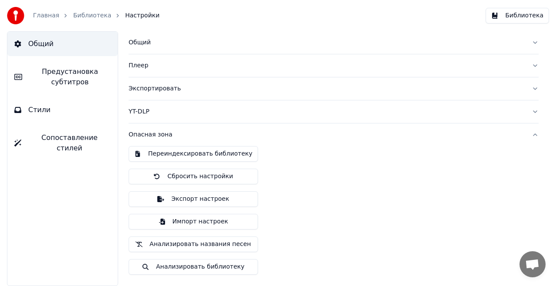
click at [48, 14] on link "Главная" at bounding box center [46, 15] width 26 height 9
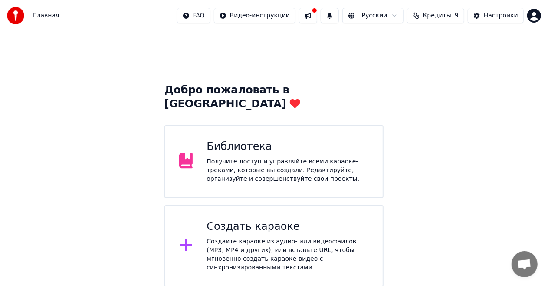
click at [284, 157] on div "Получите доступ и управляйте всеми караоке-треками, которые вы создали. Редакти…" at bounding box center [288, 170] width 162 height 26
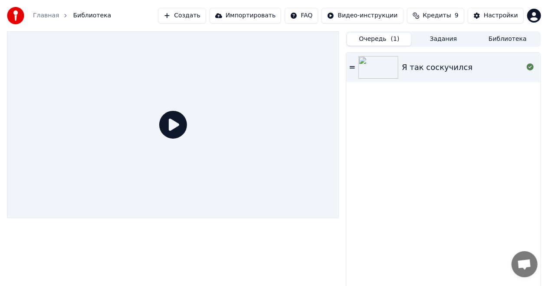
click at [441, 70] on div "Я так соскучился" at bounding box center [437, 67] width 71 height 12
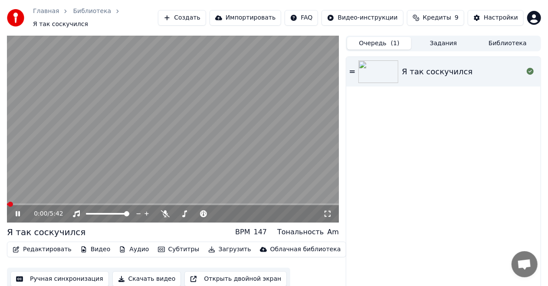
click at [18, 210] on icon at bounding box center [24, 213] width 20 height 7
click at [216, 244] on button "Загрузить" at bounding box center [230, 249] width 50 height 12
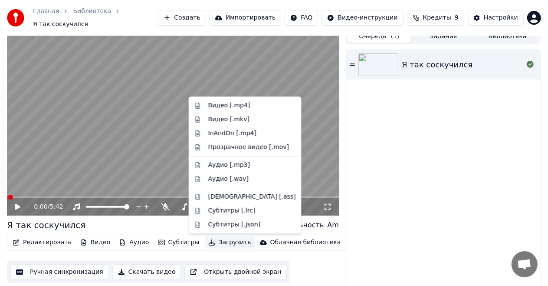
scroll to position [9, 0]
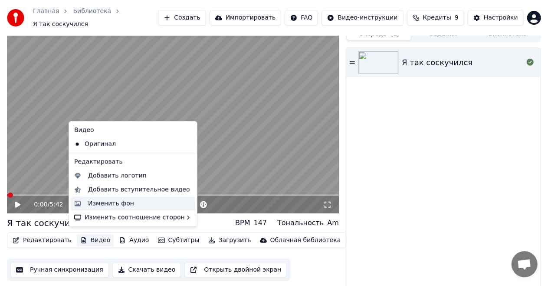
click at [112, 201] on div "Изменить фон" at bounding box center [111, 203] width 46 height 9
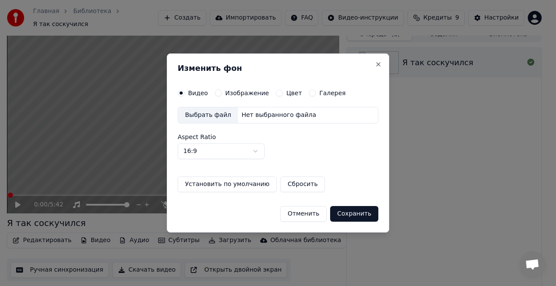
click at [247, 182] on button "Установить по умолчанию" at bounding box center [227, 184] width 99 height 16
click at [226, 187] on button "Установить по умолчанию" at bounding box center [227, 184] width 99 height 16
click at [234, 186] on button "Сбросить" at bounding box center [236, 184] width 45 height 16
click at [262, 116] on div "Нет выбранного файла" at bounding box center [279, 115] width 82 height 9
click at [227, 92] on label "Изображение" at bounding box center [247, 93] width 44 height 6
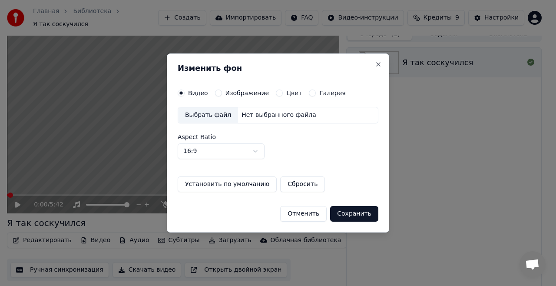
click at [222, 92] on button "Изображение" at bounding box center [218, 92] width 7 height 7
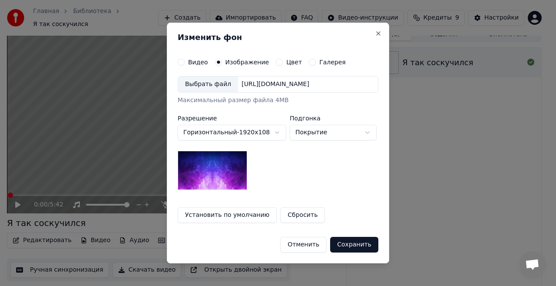
click at [347, 133] on button "Покрытие" at bounding box center [333, 133] width 87 height 16
click at [347, 133] on body "**********" at bounding box center [274, 134] width 548 height 286
click at [270, 132] on body "**********" at bounding box center [274, 134] width 548 height 286
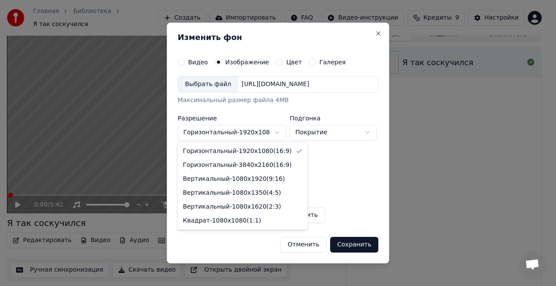
click at [270, 132] on body "**********" at bounding box center [274, 134] width 548 height 286
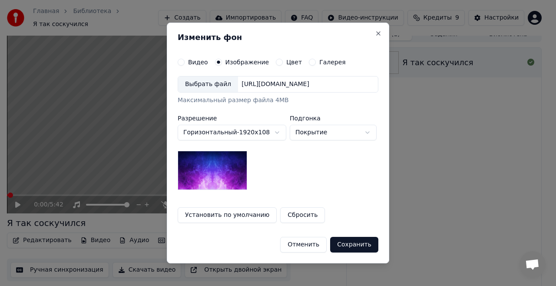
click at [349, 240] on button "Сохранить" at bounding box center [354, 245] width 48 height 16
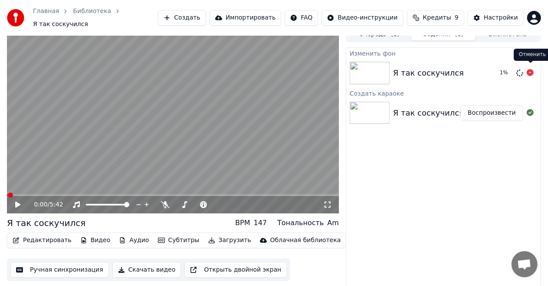
click at [531, 69] on icon at bounding box center [530, 72] width 7 height 7
click at [529, 69] on icon at bounding box center [530, 72] width 7 height 7
click at [530, 69] on icon at bounding box center [530, 72] width 7 height 7
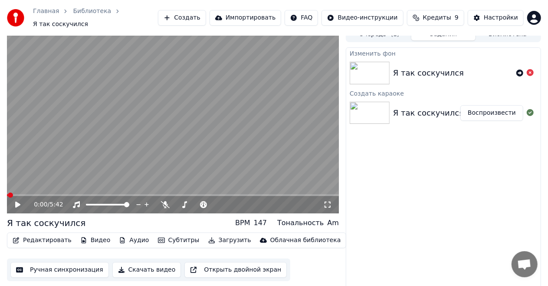
click at [405, 68] on div "Я так соскучился" at bounding box center [428, 73] width 71 height 12
click at [409, 109] on div "Я так соскучился" at bounding box center [428, 113] width 71 height 12
click at [434, 100] on div "Я так соскучился Воспроизвести" at bounding box center [443, 113] width 194 height 30
click at [390, 70] on div at bounding box center [371, 73] width 43 height 23
click at [390, 112] on div at bounding box center [371, 113] width 43 height 23
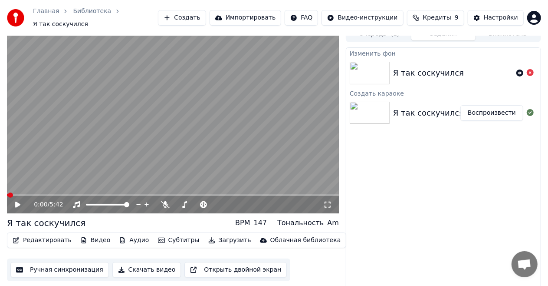
click at [60, 263] on button "Ручная синхронизация" at bounding box center [59, 270] width 99 height 16
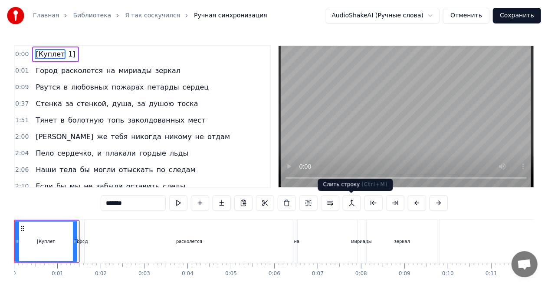
click at [351, 201] on button at bounding box center [352, 203] width 18 height 16
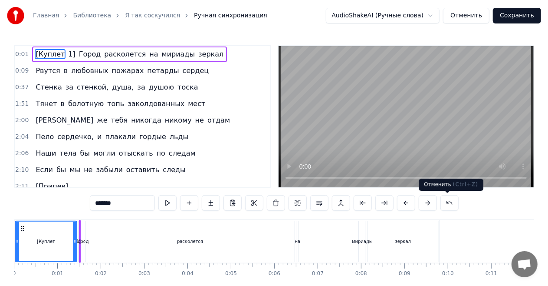
click at [447, 202] on button at bounding box center [450, 203] width 18 height 16
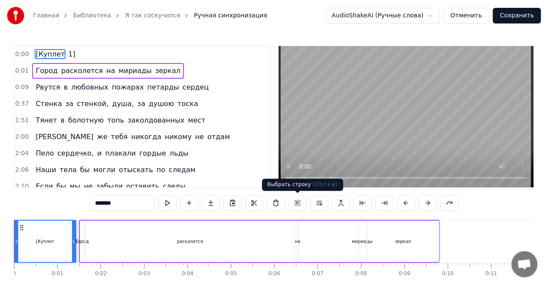
click at [296, 204] on button at bounding box center [298, 203] width 18 height 16
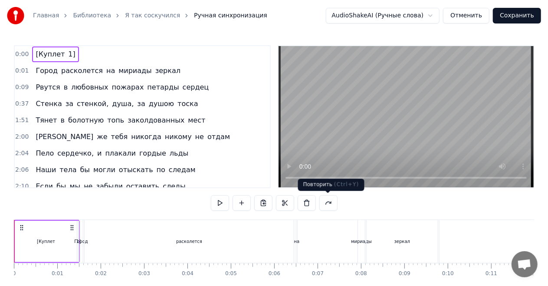
click at [328, 202] on button at bounding box center [328, 203] width 18 height 16
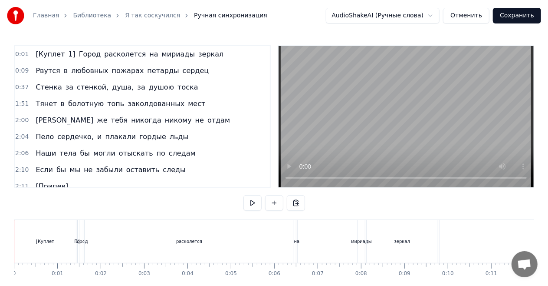
click at [476, 19] on button "Отменить" at bounding box center [466, 16] width 46 height 16
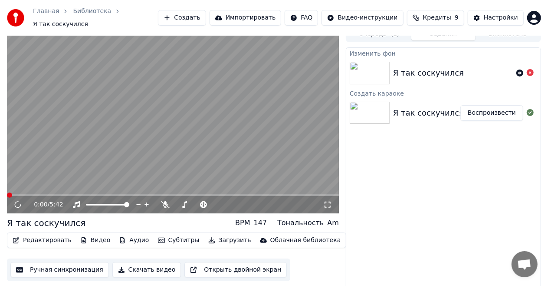
click at [43, 265] on button "Ручная синхронизация" at bounding box center [59, 270] width 99 height 16
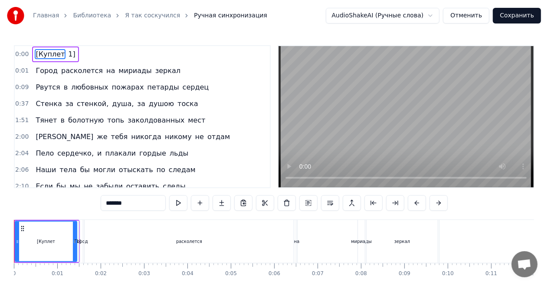
click at [475, 15] on button "Отменить" at bounding box center [466, 16] width 46 height 16
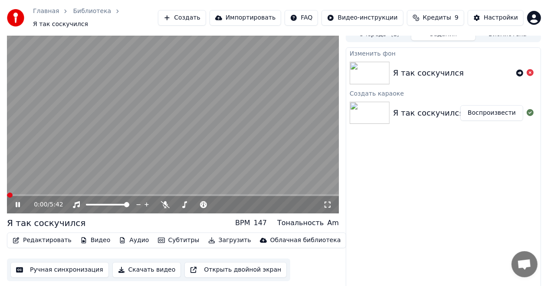
click at [18, 201] on icon at bounding box center [24, 204] width 20 height 7
click at [45, 263] on button "Ручная синхронизация" at bounding box center [59, 270] width 99 height 16
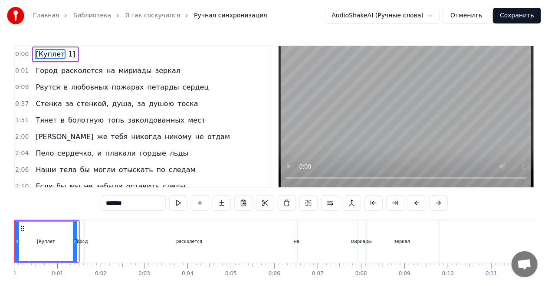
click at [32, 70] on div "Город расколется на мириады зеркал" at bounding box center [108, 71] width 152 height 16
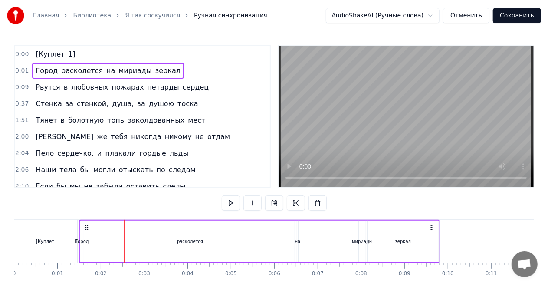
click at [35, 69] on span "Город" at bounding box center [47, 71] width 24 height 10
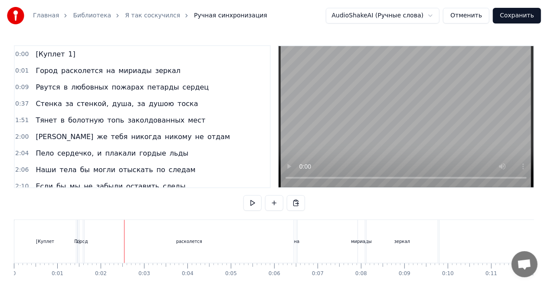
click at [21, 71] on span "0:01" at bounding box center [21, 70] width 13 height 9
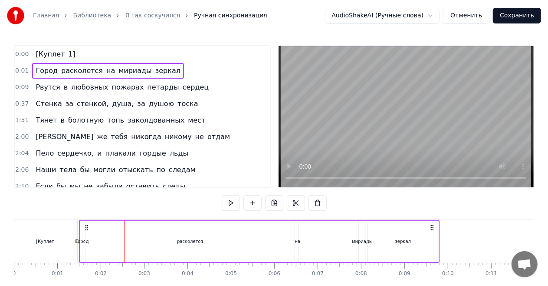
click at [22, 71] on span "0:01" at bounding box center [21, 70] width 13 height 9
drag, startPoint x: 155, startPoint y: 61, endPoint x: 178, endPoint y: 131, distance: 73.7
click at [181, 169] on div "0:00 [Куплет 1] 0:01 Город расколется на мириады зеркал 0:09 Рвутся в любовных …" at bounding box center [142, 116] width 257 height 143
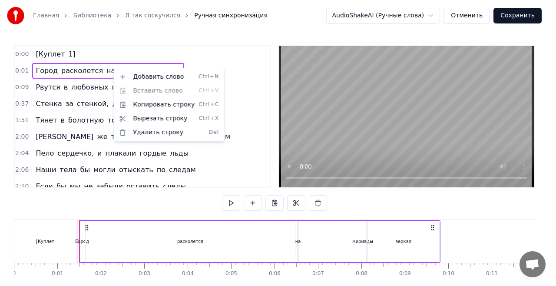
click at [207, 51] on html "Главная Библиотека Я так соскучился Ручная синхронизация AudioShakeAI (Ручные с…" at bounding box center [278, 160] width 556 height 321
